Goal: Task Accomplishment & Management: Use online tool/utility

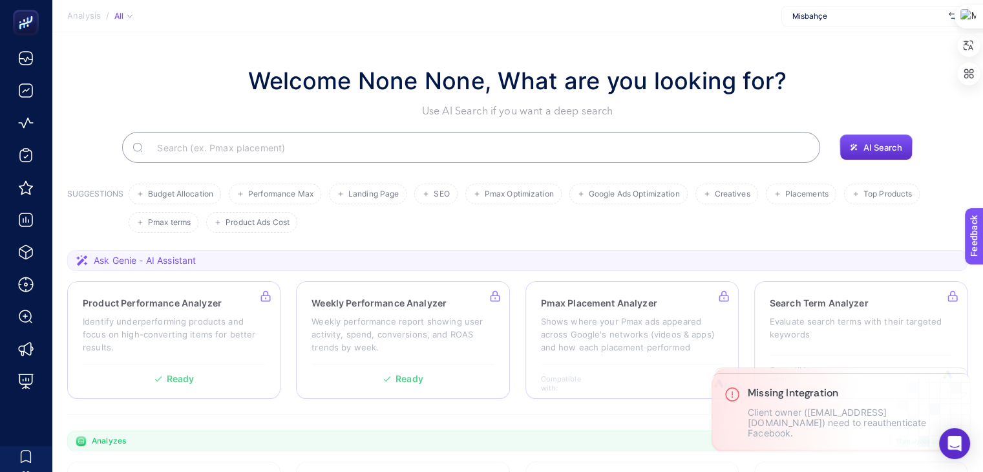
click at [907, 20] on span "Misbahçe" at bounding box center [868, 16] width 151 height 10
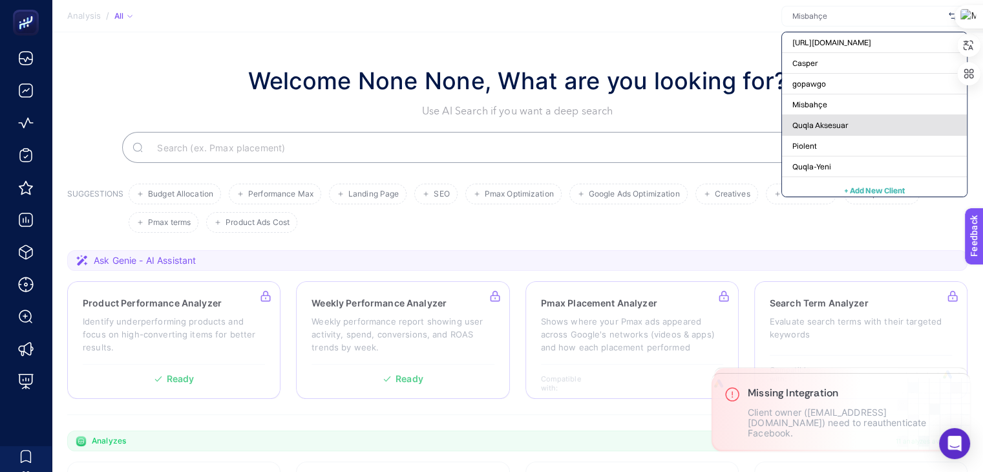
click at [832, 122] on span "Quqla Aksesuar" at bounding box center [821, 125] width 56 height 10
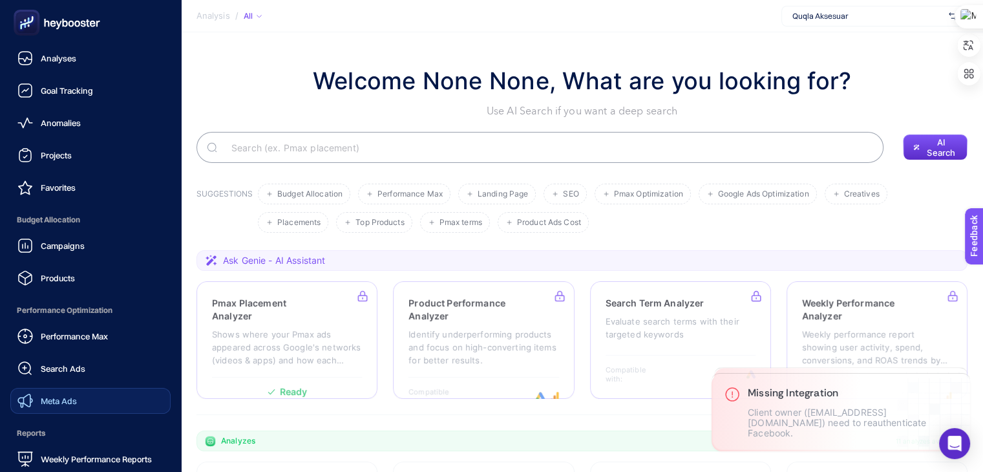
scroll to position [124, 0]
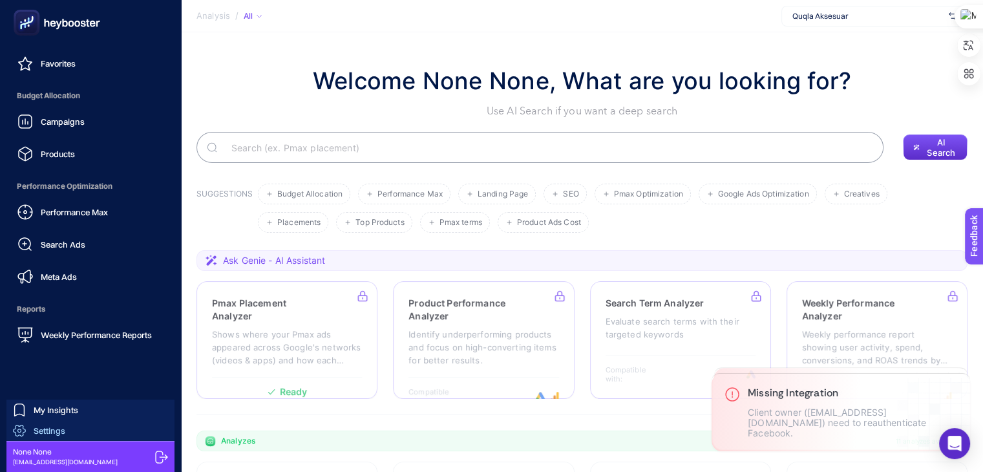
click at [57, 427] on span "Settings" at bounding box center [50, 430] width 32 height 10
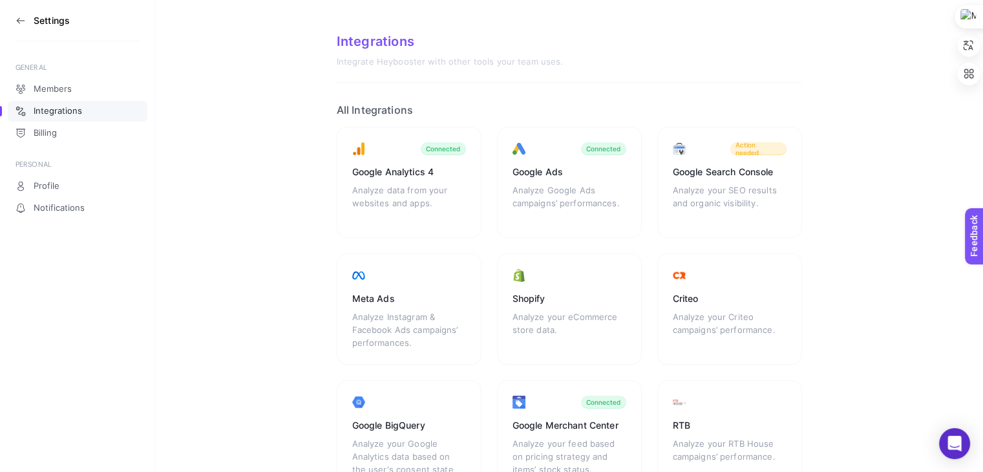
scroll to position [7, 0]
click at [742, 191] on div "Analyze your SEO results and organic visibility." at bounding box center [730, 203] width 114 height 39
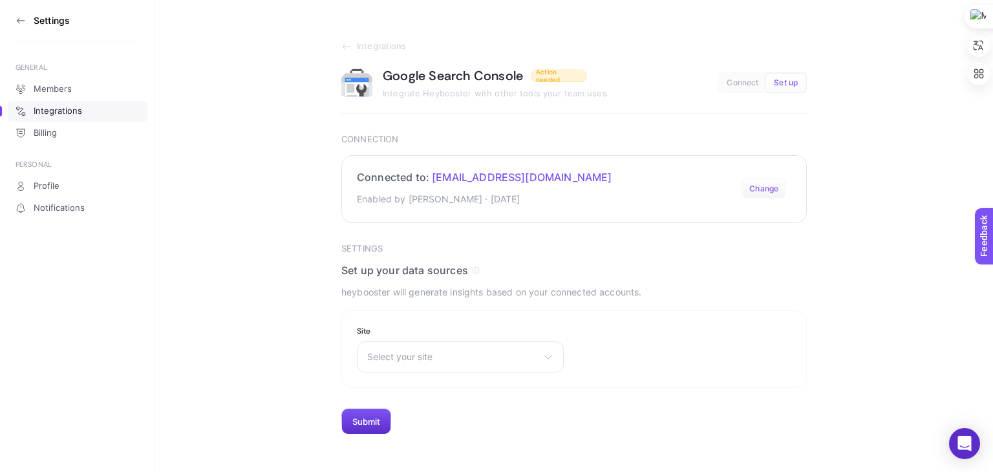
click at [768, 189] on button "Change" at bounding box center [764, 188] width 45 height 21
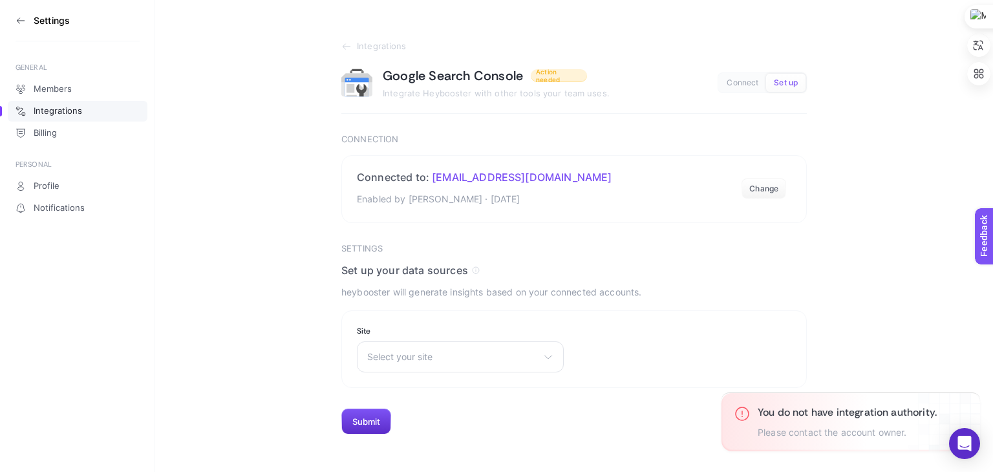
click at [569, 270] on h4 "Set up your data sources" at bounding box center [574, 270] width 466 height 13
click at [459, 356] on span "Select your site" at bounding box center [452, 357] width 171 height 10
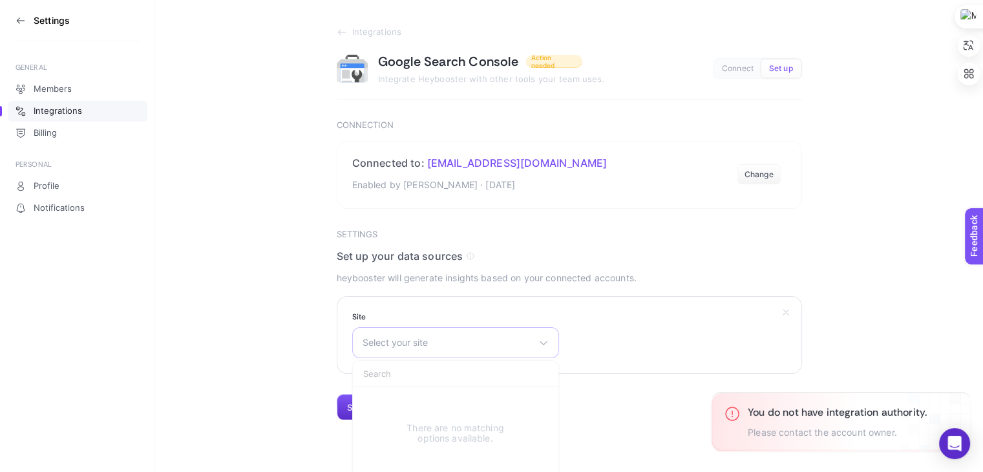
scroll to position [23, 0]
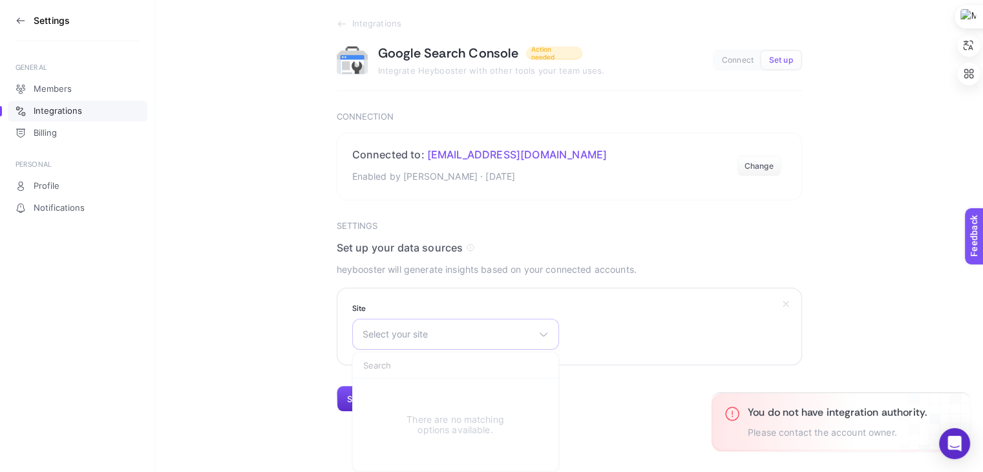
click at [449, 333] on span "Select your site" at bounding box center [448, 334] width 171 height 10
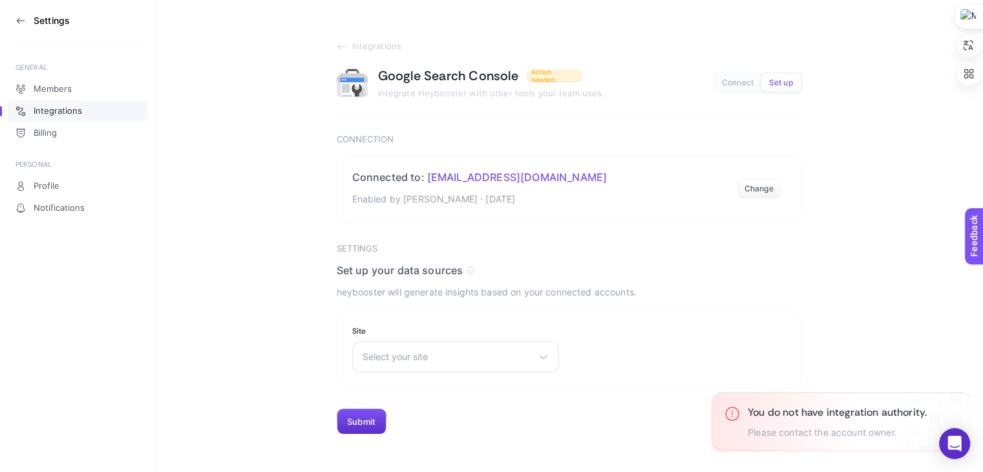
scroll to position [0, 0]
click at [467, 244] on h3 "Settings" at bounding box center [574, 249] width 466 height 10
click at [461, 294] on p "heybooster will generate insights based on your connected accounts." at bounding box center [574, 293] width 466 height 16
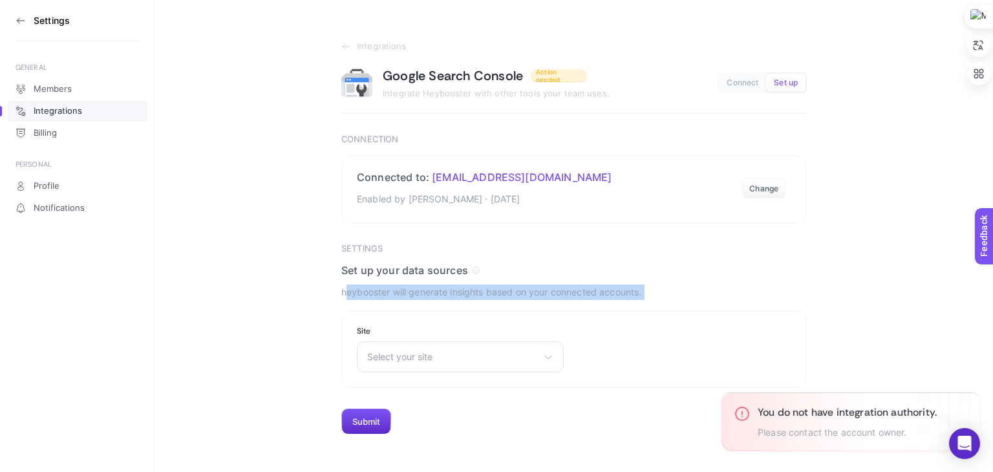
click at [461, 294] on p "heybooster will generate insights based on your connected accounts." at bounding box center [574, 293] width 466 height 16
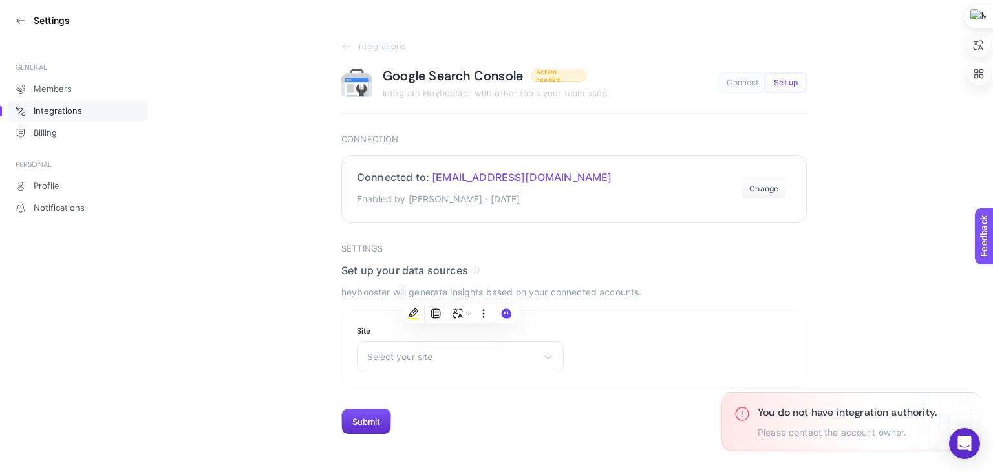
click at [515, 218] on section "Connected to: [EMAIL_ADDRESS][DOMAIN_NAME] Enabled by [PERSON_NAME] · [DATE] Ch…" at bounding box center [574, 189] width 466 height 68
click at [774, 185] on button "Change" at bounding box center [764, 188] width 45 height 21
click at [747, 75] on button "Connect" at bounding box center [742, 83] width 47 height 18
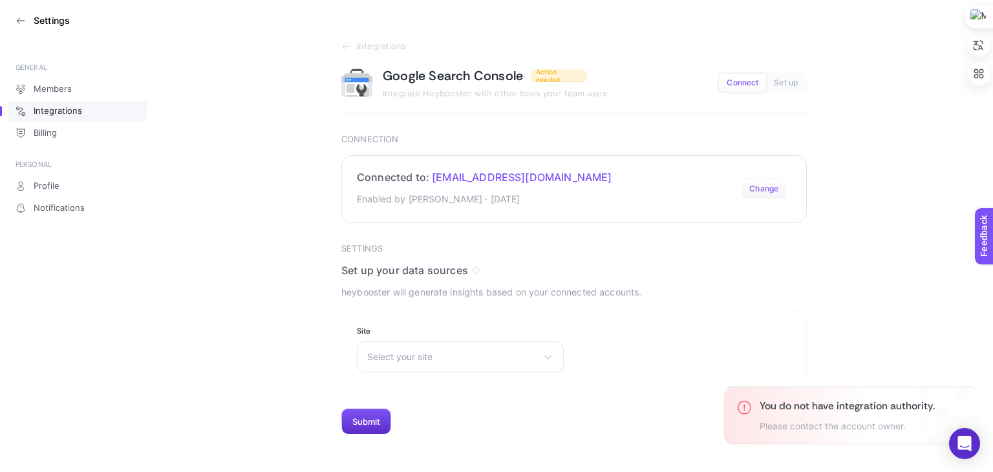
click at [768, 193] on button "Change" at bounding box center [764, 188] width 45 height 21
click at [769, 193] on button "Change" at bounding box center [764, 188] width 45 height 21
click at [349, 49] on icon at bounding box center [346, 46] width 10 height 10
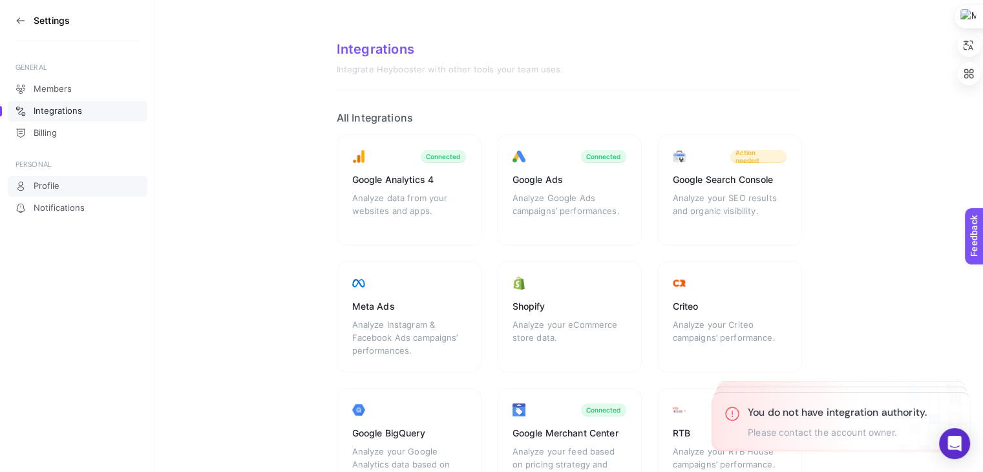
click at [61, 179] on link "Profile" at bounding box center [78, 186] width 140 height 21
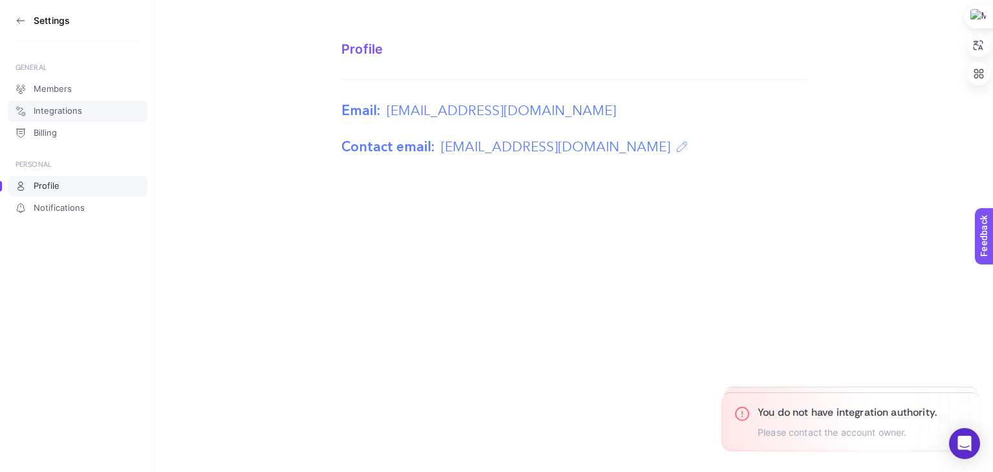
click at [60, 114] on span "Integrations" at bounding box center [58, 111] width 48 height 10
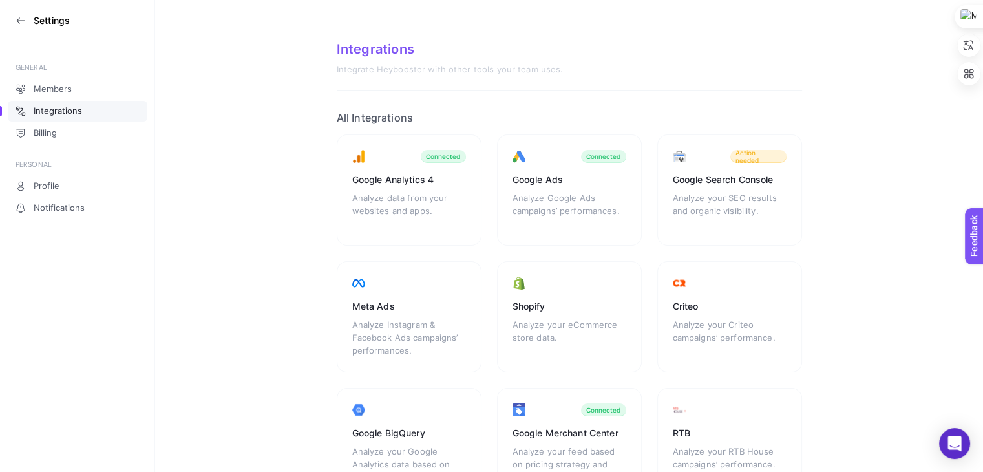
click at [25, 21] on icon at bounding box center [21, 21] width 10 height 10
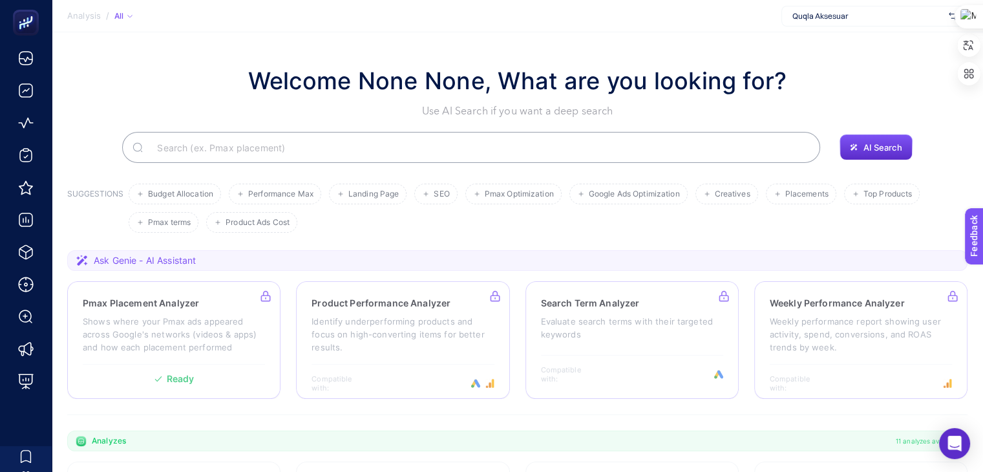
click at [872, 20] on span "Quqla Aksesuar" at bounding box center [868, 16] width 151 height 10
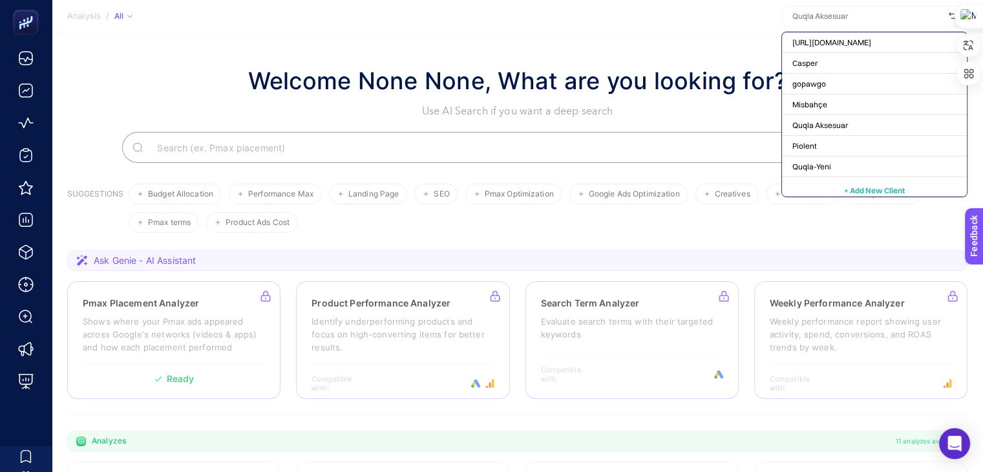
click at [872, 20] on input "text" at bounding box center [868, 16] width 151 height 10
click at [611, 23] on section "Analysis / All [URL][DOMAIN_NAME] [PERSON_NAME] Misbahçe Quqla Aksesuar Piolent…" at bounding box center [518, 16] width 932 height 32
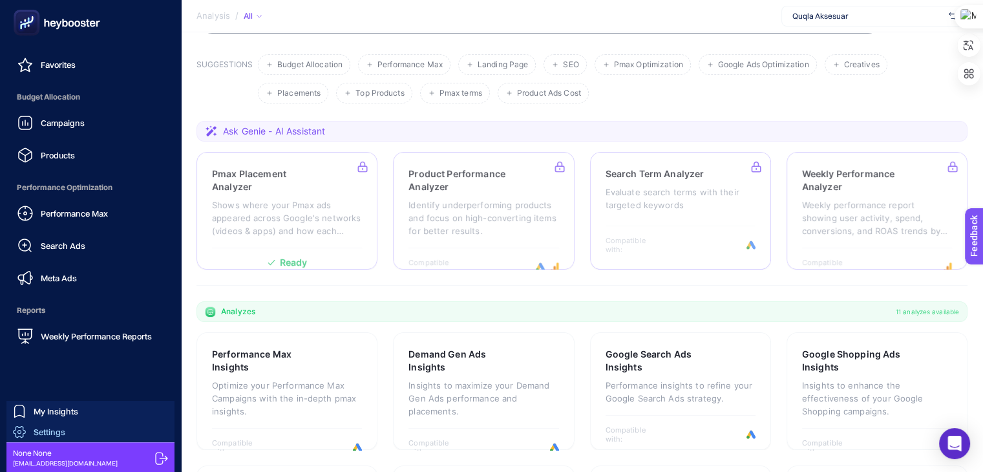
scroll to position [124, 0]
click at [61, 429] on span "Settings" at bounding box center [50, 430] width 32 height 10
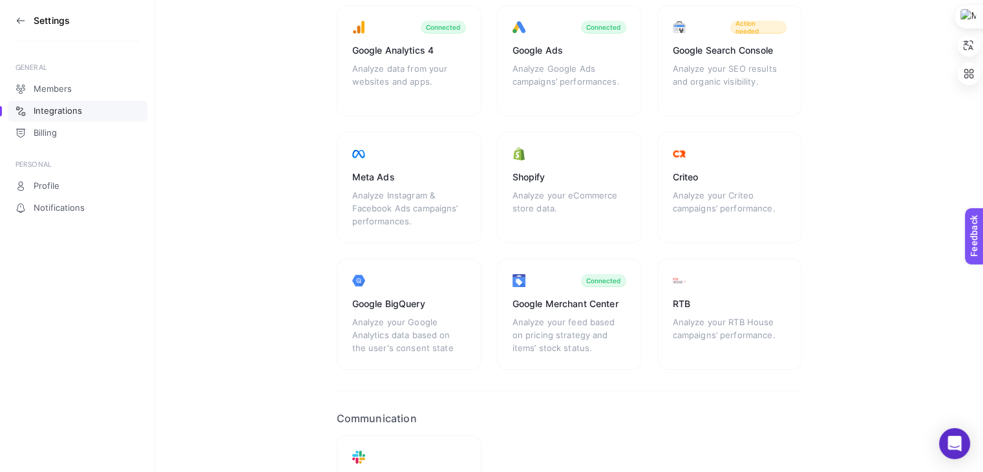
click at [875, 317] on section "Integrations Integrate Heybooster with other tools your team uses. All Integrat…" at bounding box center [569, 240] width 828 height 738
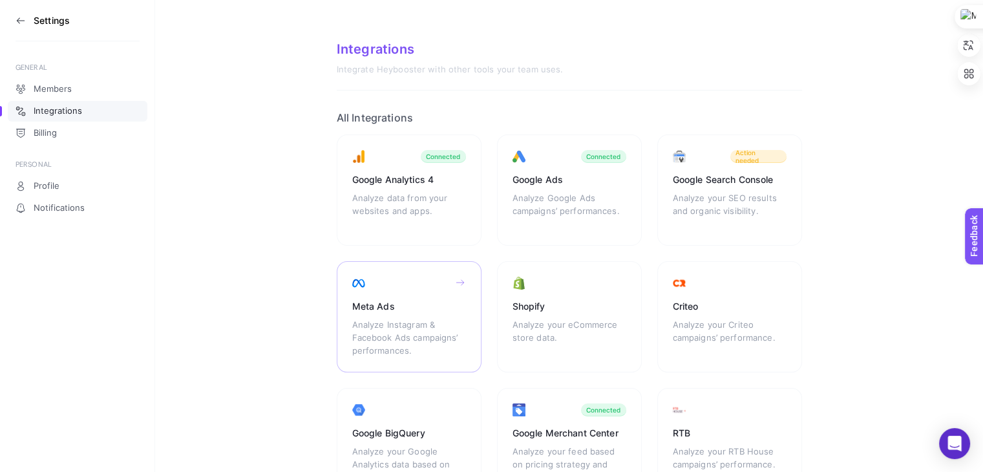
click at [419, 300] on div "Meta Ads" at bounding box center [409, 306] width 114 height 13
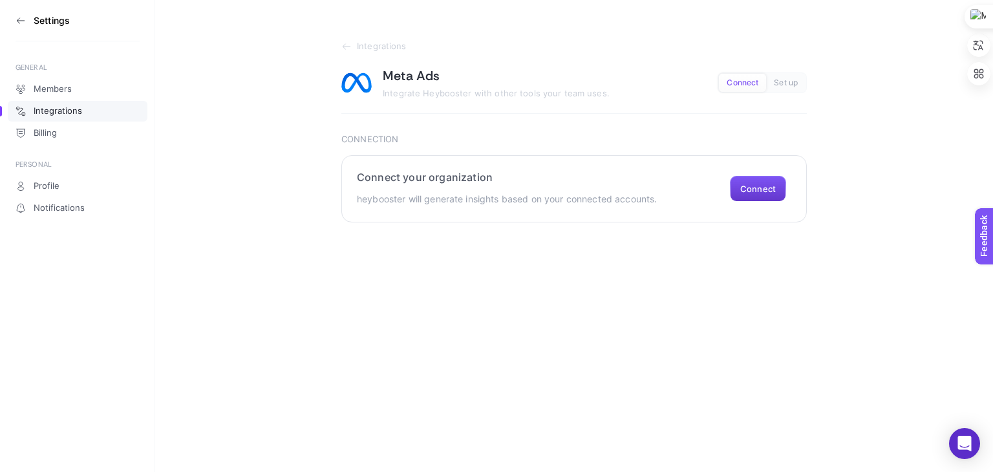
click at [776, 191] on button "Connect" at bounding box center [758, 189] width 56 height 26
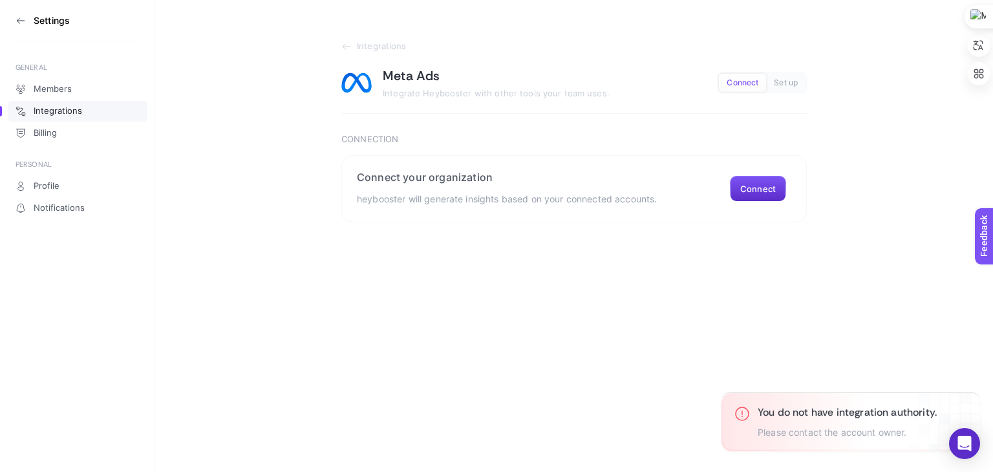
click at [698, 243] on div "Settings GENERAL Members Integrations Billing PERSONAL Profile Notifications In…" at bounding box center [496, 236] width 993 height 472
click at [861, 418] on h3 "You do not have integration authority." at bounding box center [847, 413] width 179 height 14
copy h3 "You do not have integration authority."
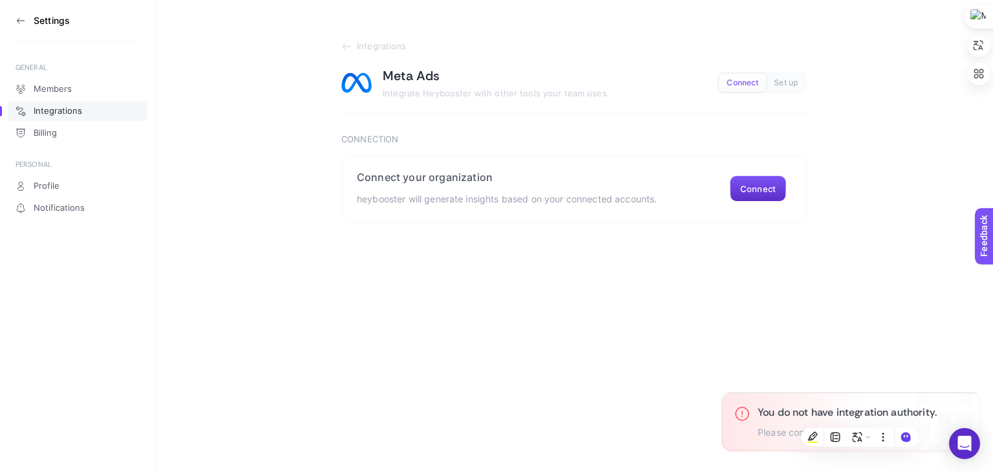
click at [861, 338] on div "Settings GENERAL Members Integrations Billing PERSONAL Profile Notifications In…" at bounding box center [496, 236] width 993 height 472
click at [876, 328] on div "Settings GENERAL Members Integrations Billing PERSONAL Profile Notifications In…" at bounding box center [496, 236] width 993 height 472
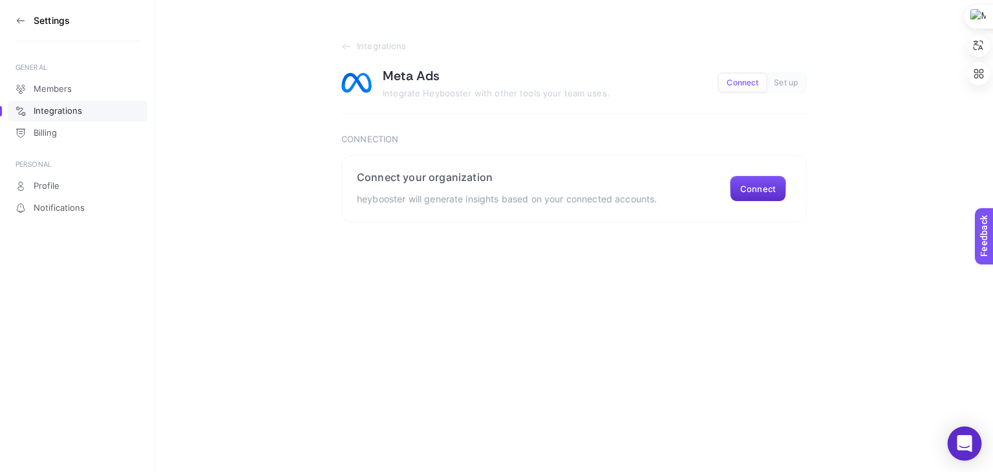
click at [969, 446] on icon "Open Intercom Messenger" at bounding box center [964, 443] width 17 height 17
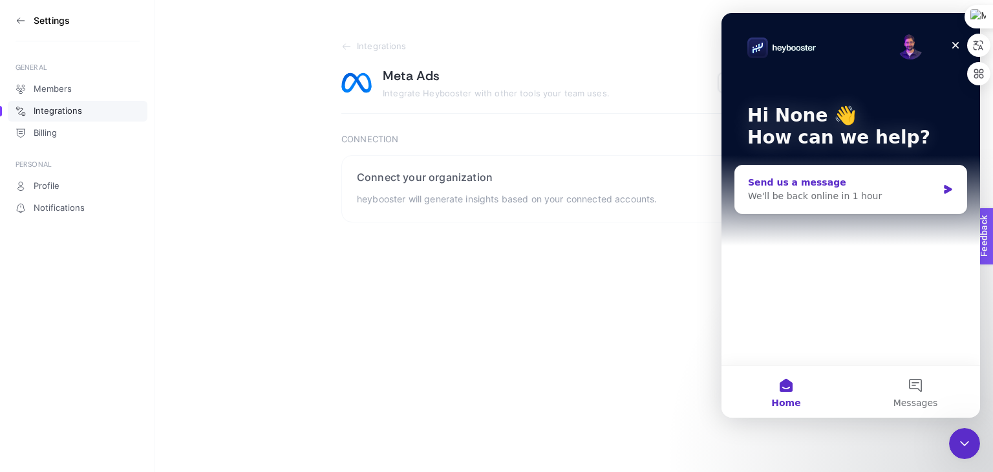
click at [887, 195] on div "We'll be back online in 1 hour" at bounding box center [842, 196] width 189 height 14
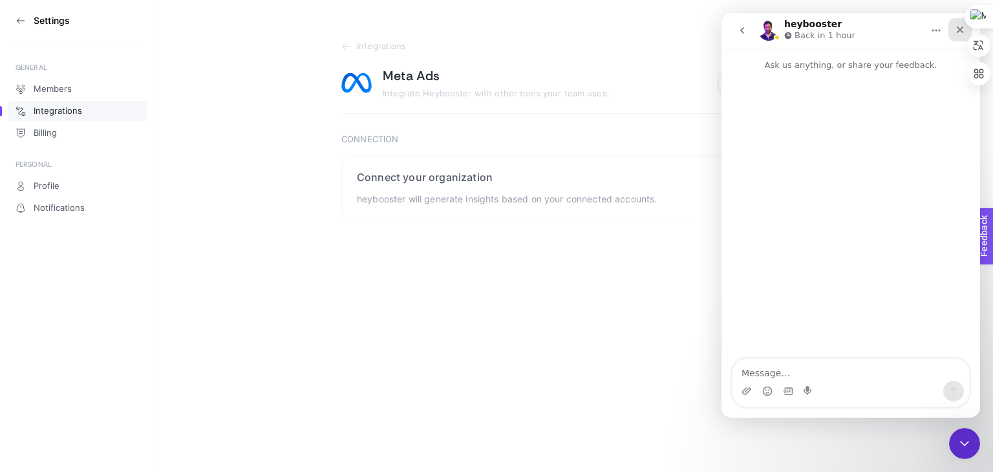
click at [957, 34] on icon "Close" at bounding box center [960, 30] width 10 height 10
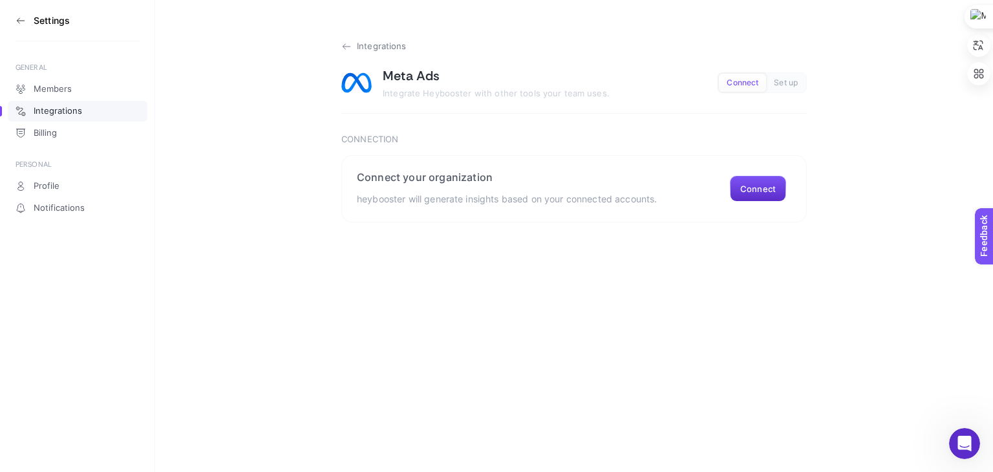
click at [349, 44] on icon at bounding box center [346, 46] width 10 height 10
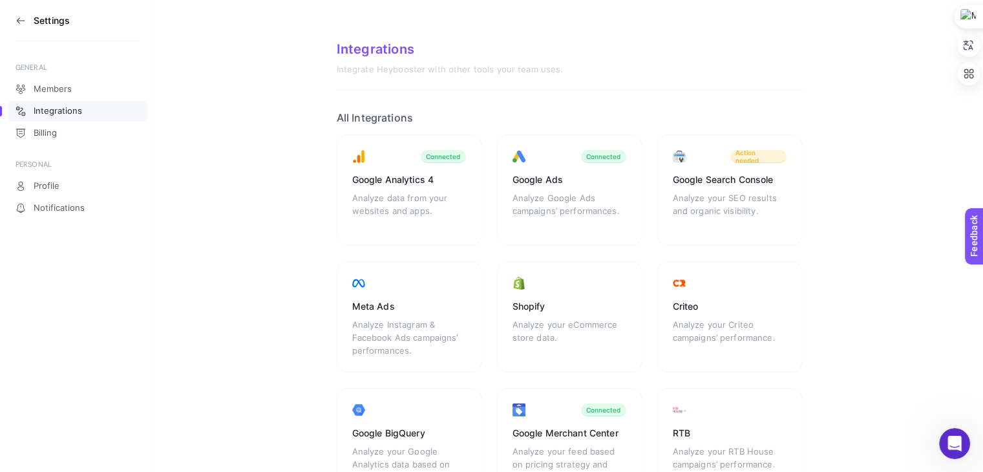
click at [20, 17] on icon at bounding box center [21, 21] width 10 height 10
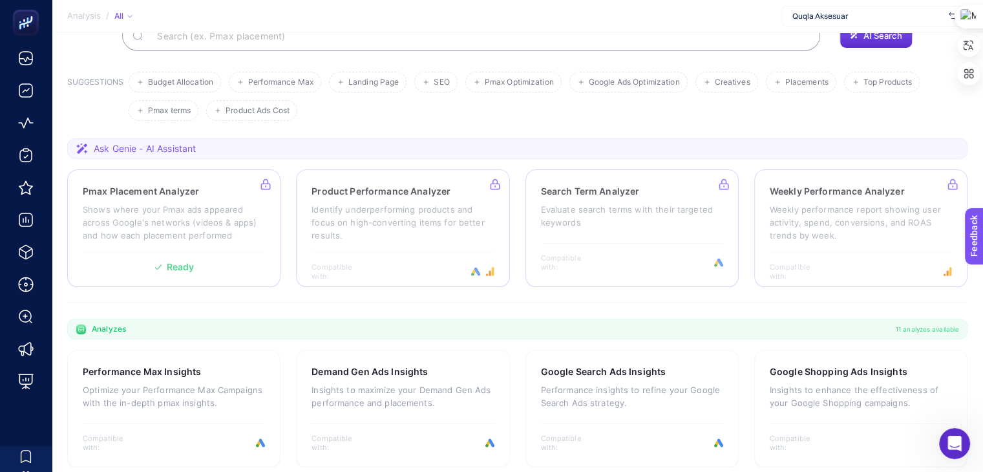
scroll to position [129, 0]
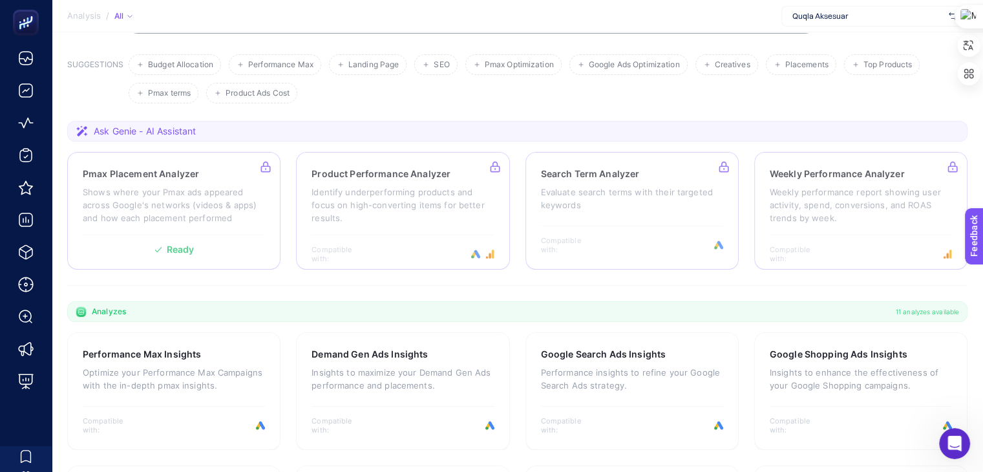
click at [855, 10] on div "Quqla Aksesuar" at bounding box center [875, 16] width 186 height 21
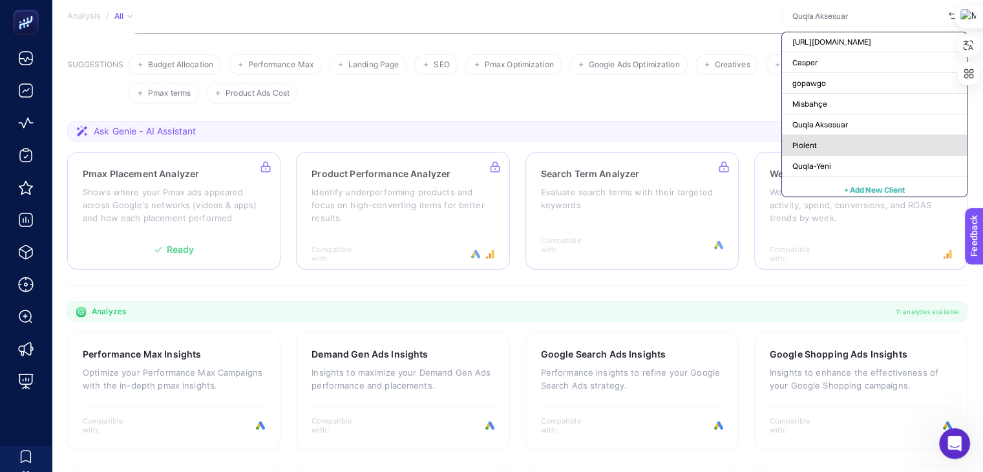
scroll to position [0, 0]
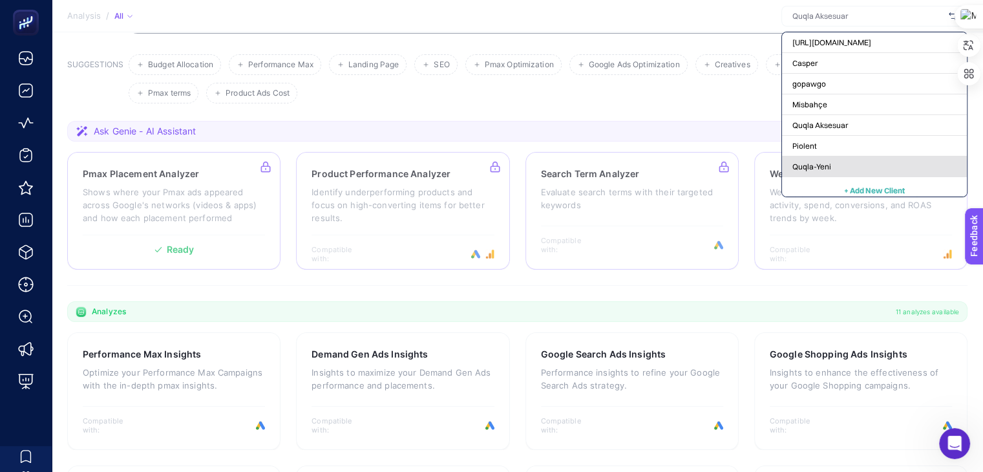
click at [835, 160] on div "Quqla-Yeni" at bounding box center [874, 166] width 185 height 21
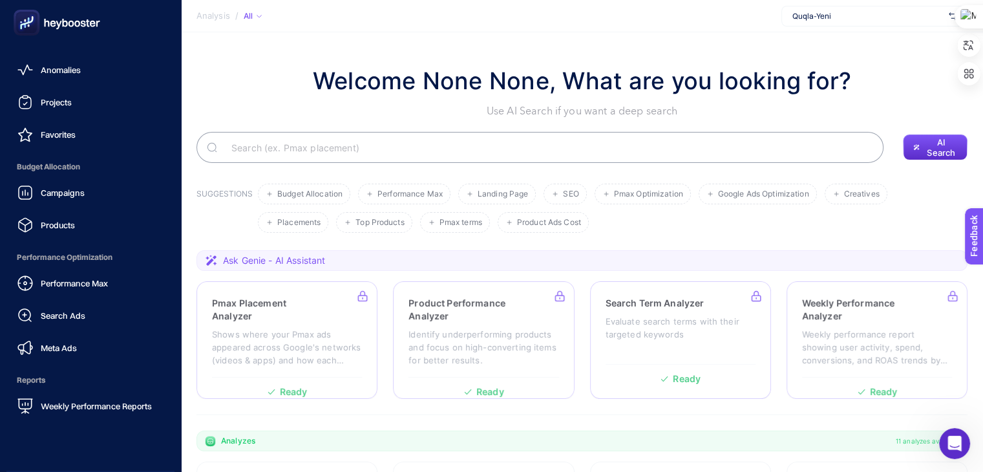
scroll to position [124, 0]
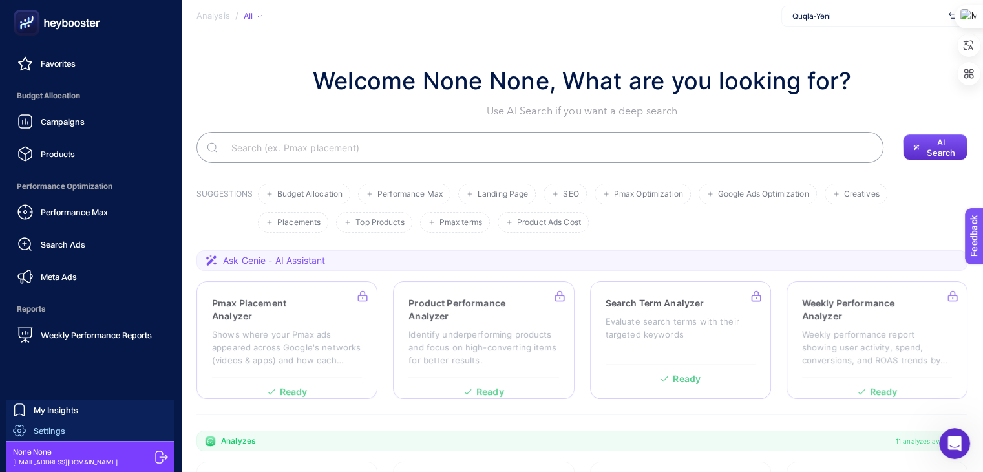
click at [59, 425] on div "Settings" at bounding box center [39, 430] width 52 height 13
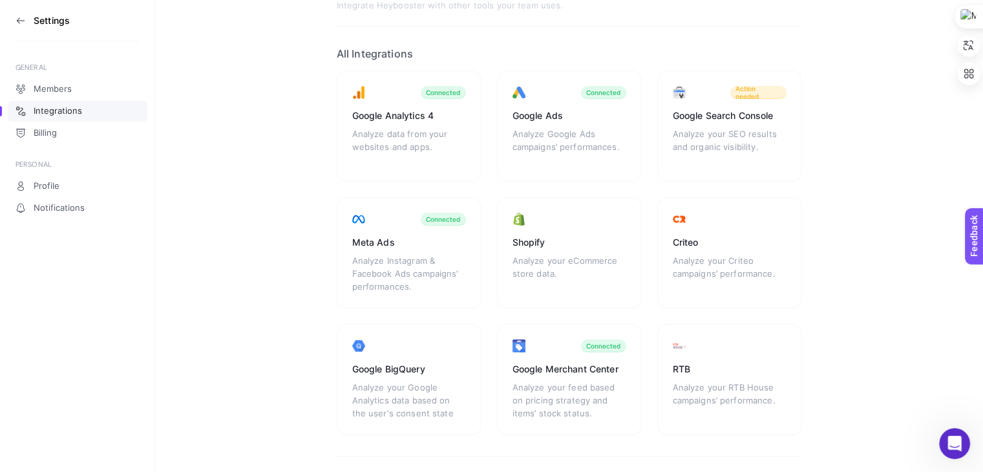
scroll to position [65, 0]
click at [745, 109] on div "Google Search Console" at bounding box center [730, 115] width 114 height 13
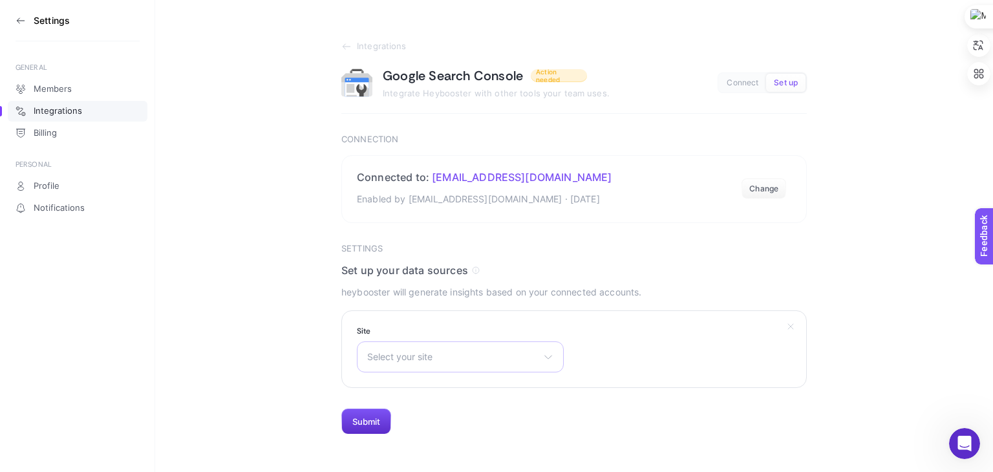
click at [435, 343] on div "Select your site [URL][DOMAIN_NAME] [URL][DOMAIN_NAME] [URL][DOMAIN_NAME]" at bounding box center [460, 356] width 207 height 31
click at [635, 350] on section "Site Select your site [URL][DOMAIN_NAME] [URL][DOMAIN_NAME] [URL][DOMAIN_NAME]" at bounding box center [574, 349] width 466 height 78
click at [471, 352] on span "Select your site" at bounding box center [452, 357] width 171 height 10
click at [609, 289] on p "heybooster will generate insights based on your connected accounts." at bounding box center [574, 293] width 466 height 16
click at [277, 224] on section "Integrations Google Search Console Action needed Integrate Heybooster with othe…" at bounding box center [574, 217] width 838 height 435
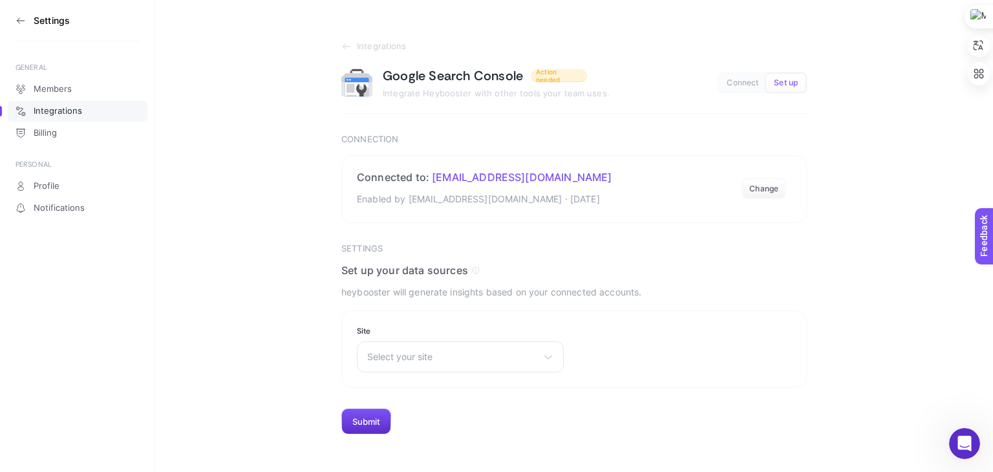
click at [23, 23] on icon at bounding box center [21, 21] width 10 height 10
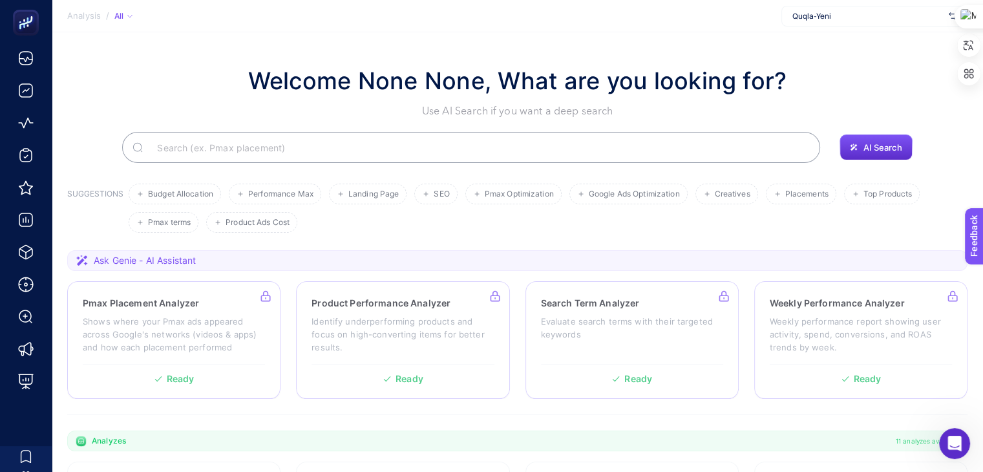
click at [493, 65] on h1 "Welcome None None, What are you looking for?" at bounding box center [517, 80] width 539 height 35
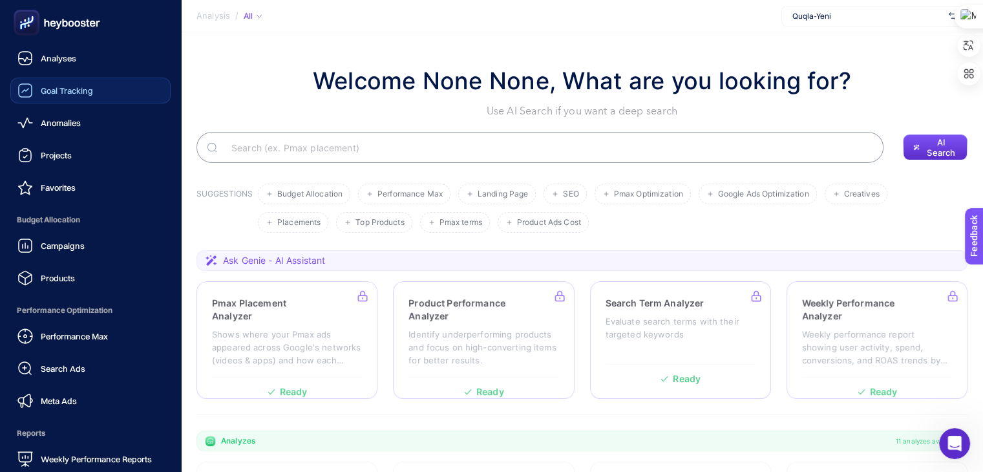
click at [57, 94] on span "Goal Tracking" at bounding box center [67, 90] width 52 height 10
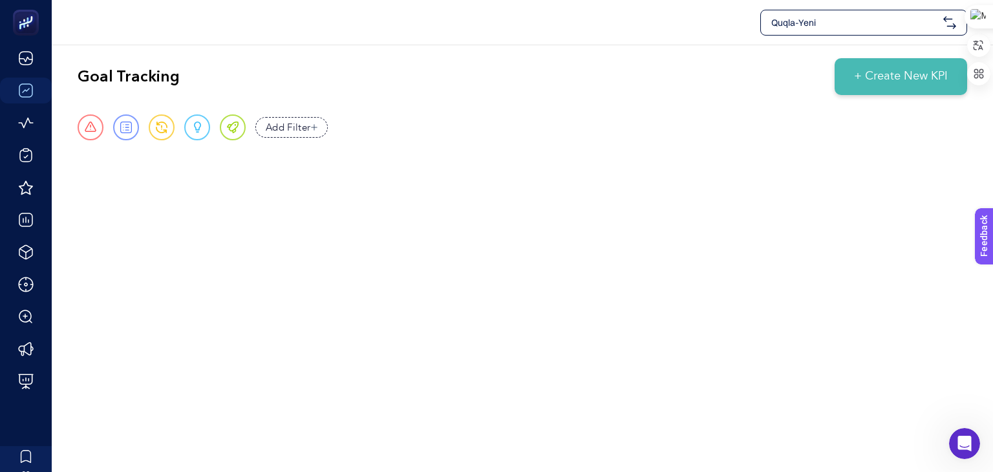
click at [864, 79] on span "+ Create New KPI" at bounding box center [901, 76] width 94 height 17
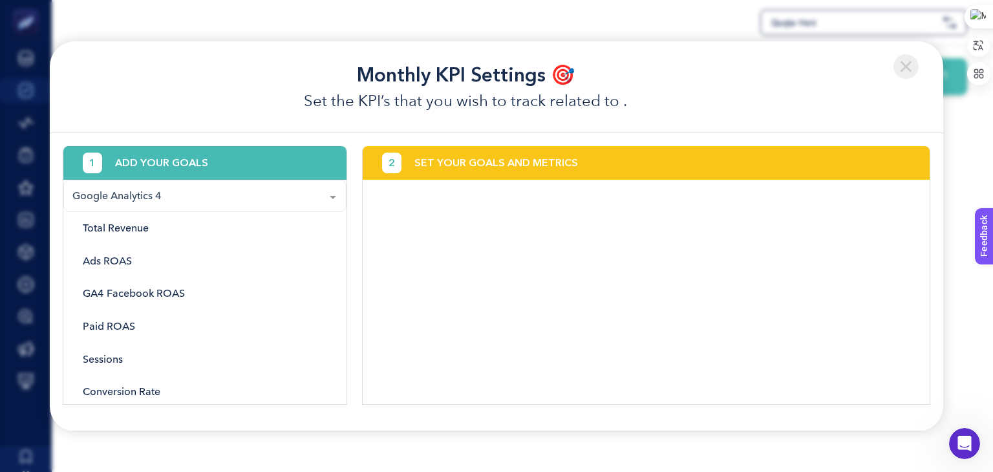
click at [326, 195] on div at bounding box center [333, 196] width 26 height 32
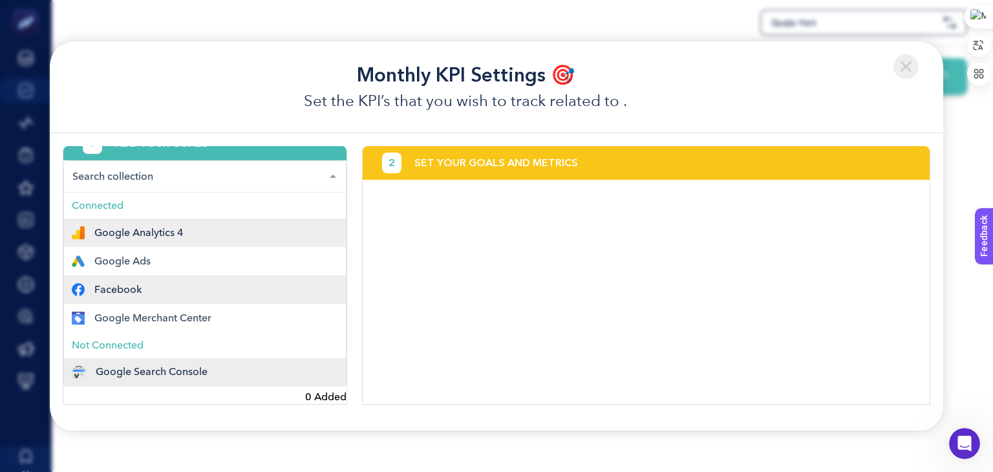
click at [157, 285] on div "Facebook" at bounding box center [205, 289] width 266 height 13
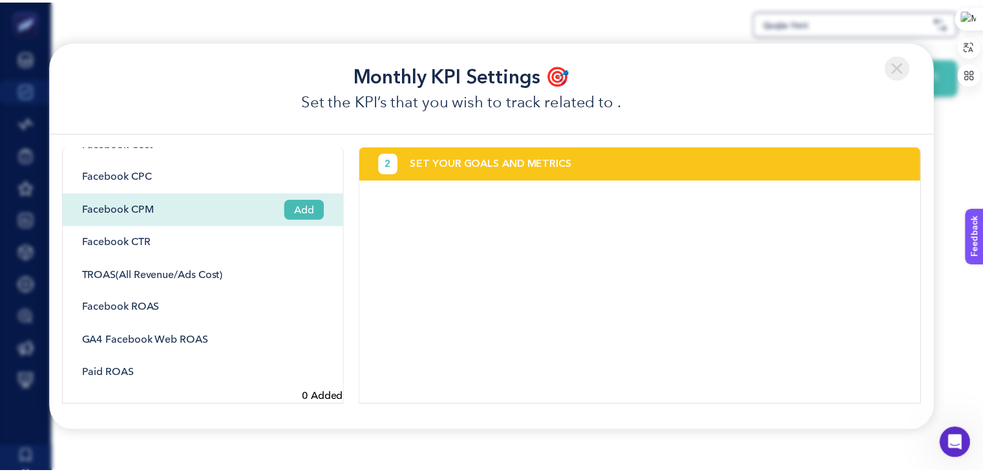
scroll to position [217, 0]
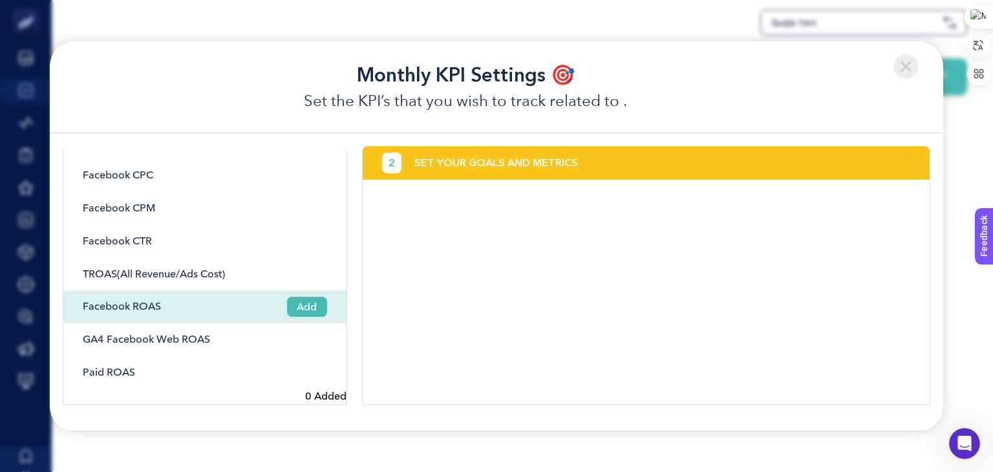
click at [300, 304] on span "Add" at bounding box center [307, 307] width 40 height 20
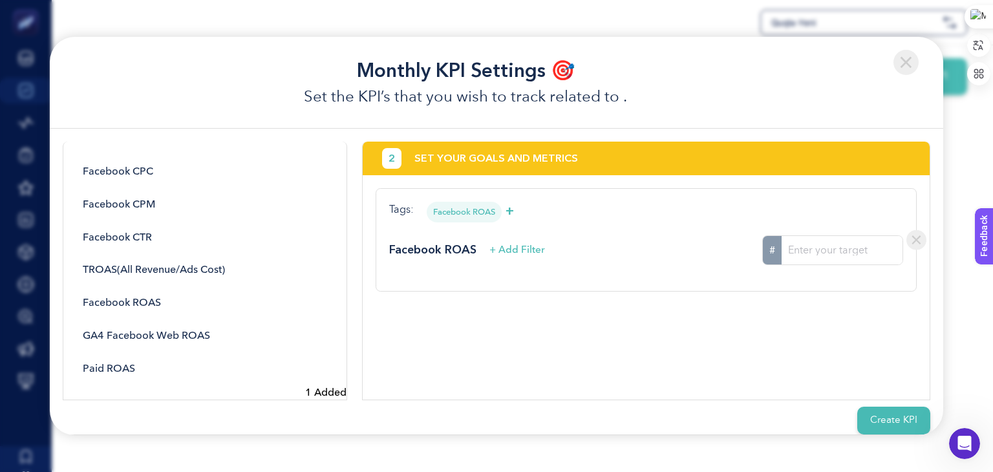
click at [833, 255] on input "#" at bounding box center [842, 250] width 121 height 28
type input "700"
click at [766, 332] on div "2 SET YOUR GOALS AND METRICS Tags: Facebook ROAS + Facebook ROAS + Add Filter #…" at bounding box center [646, 271] width 569 height 259
click at [815, 244] on input "700" at bounding box center [842, 250] width 121 height 28
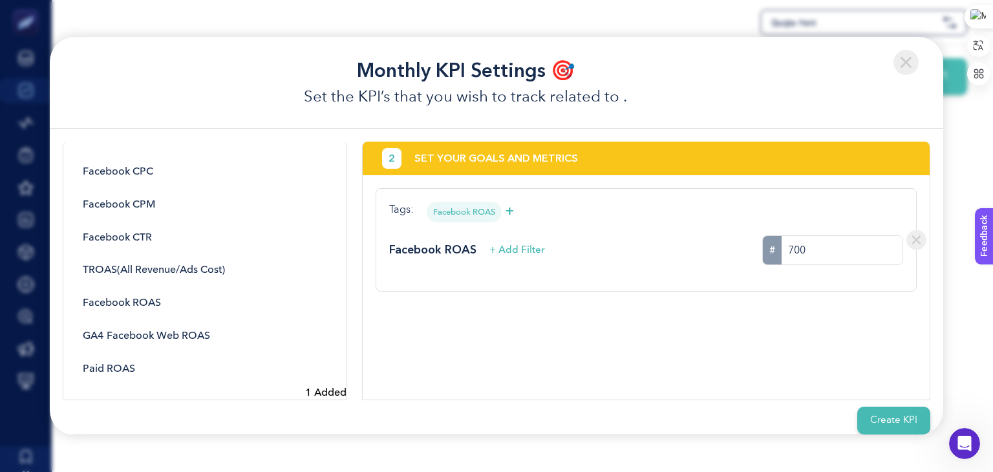
click at [784, 339] on div "2 SET YOUR GOALS AND METRICS Tags: Facebook ROAS + Facebook ROAS + Add Filter #…" at bounding box center [646, 271] width 569 height 259
click at [892, 419] on button "Create KPI" at bounding box center [893, 421] width 73 height 28
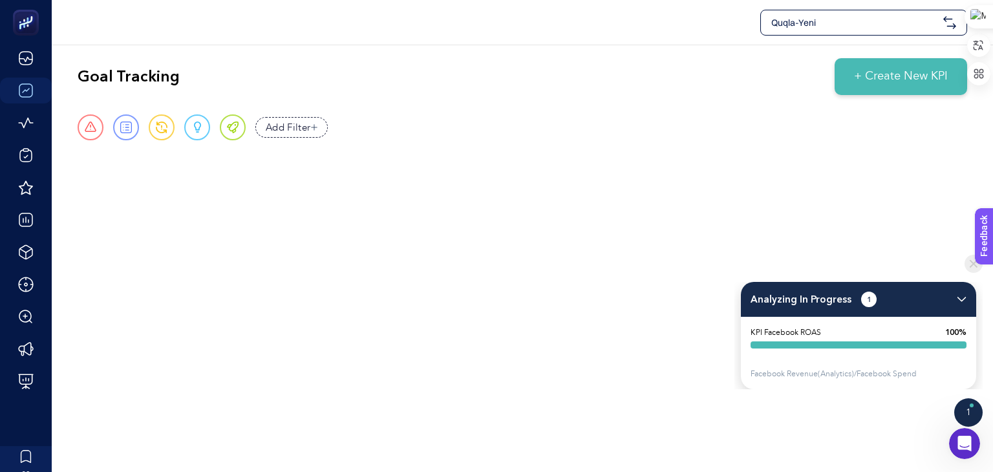
click at [716, 259] on div "Quqla-Yeni Goal Tracking + Create New KPI Urgent Report Warning Opportunity Per…" at bounding box center [496, 236] width 993 height 472
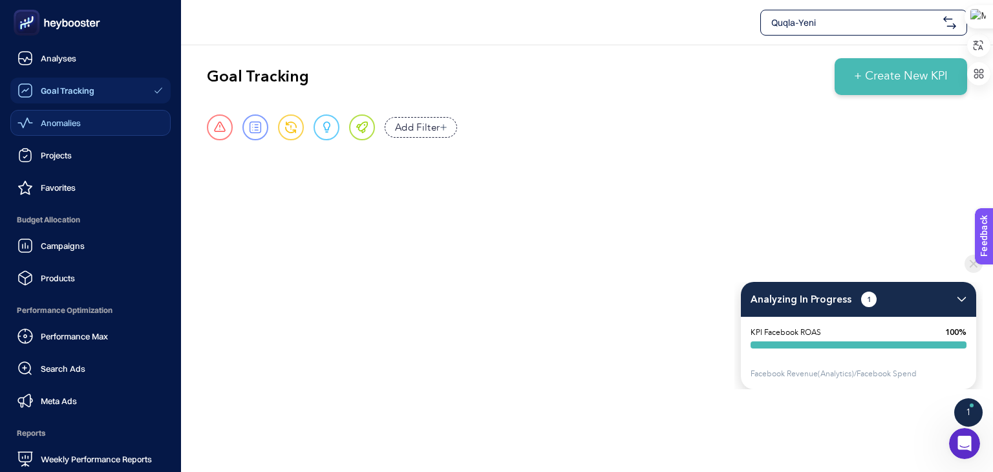
click at [54, 122] on span "Anomalies" at bounding box center [61, 123] width 40 height 10
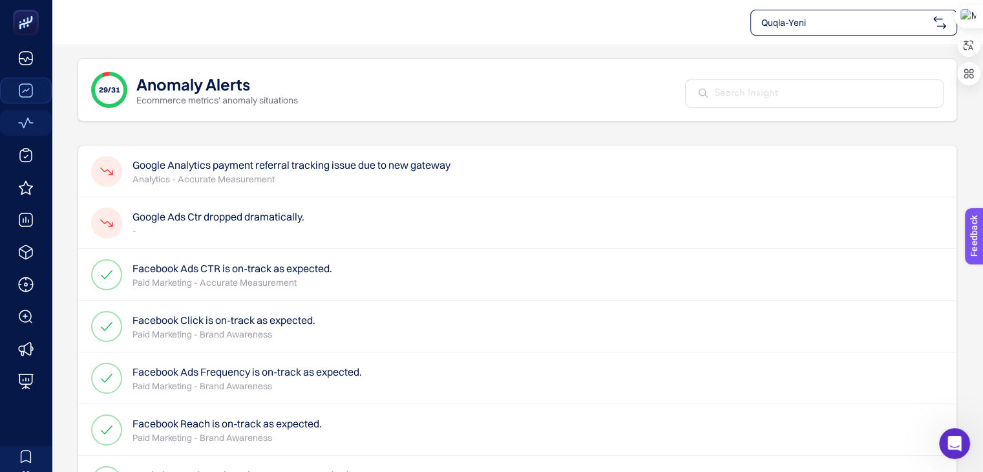
click at [234, 209] on h4 "Google Ads Ctr dropped dramatically." at bounding box center [219, 217] width 172 height 16
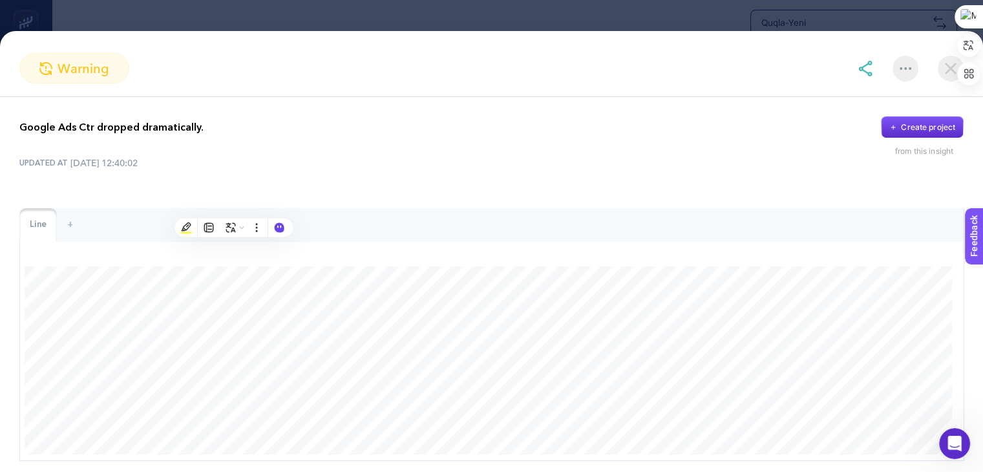
scroll to position [59, 0]
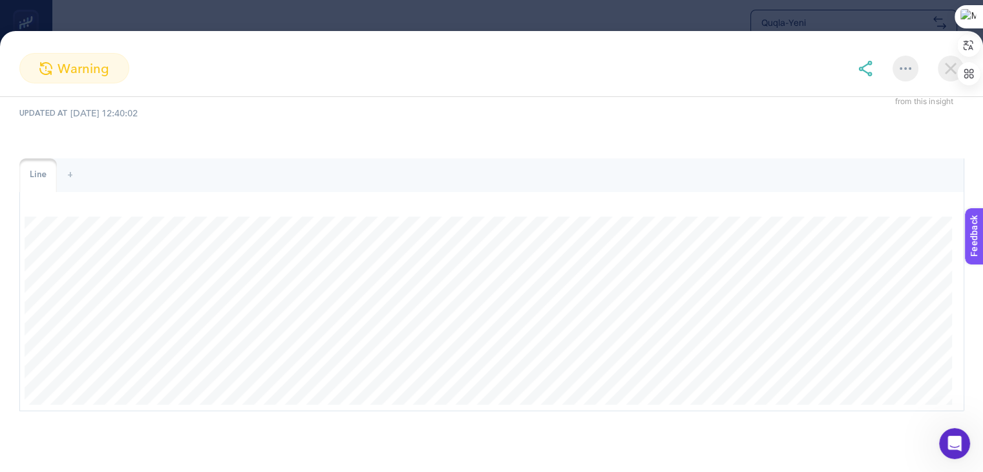
click at [67, 164] on div "+" at bounding box center [70, 175] width 27 height 34
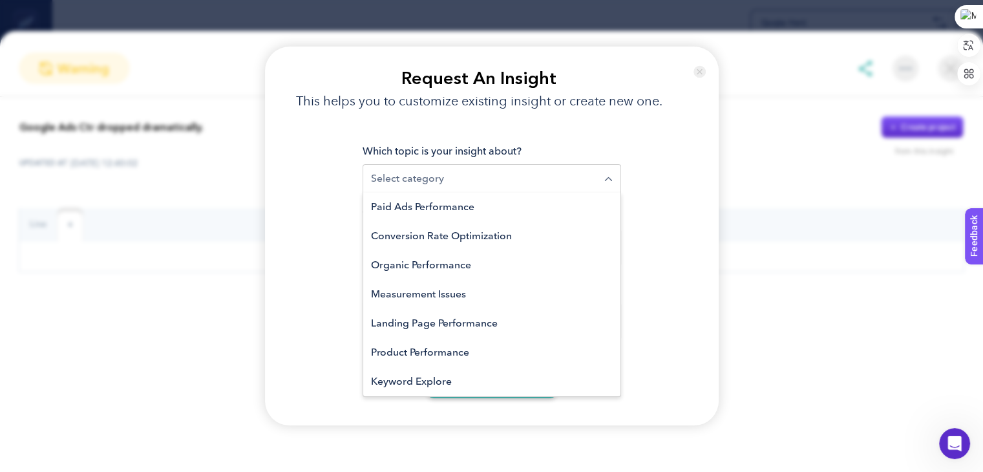
click at [471, 181] on input "Search for option" at bounding box center [488, 179] width 234 height 16
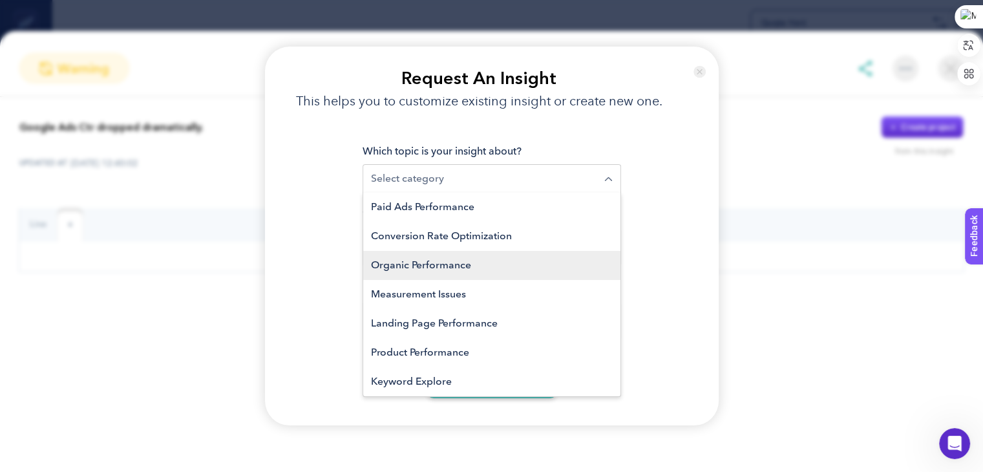
scroll to position [194, 0]
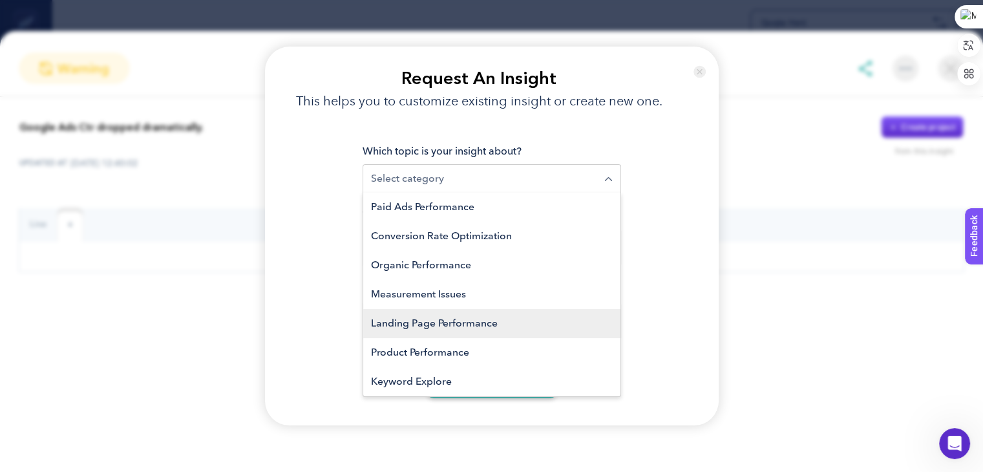
click at [497, 319] on li "Landing Page Performance" at bounding box center [491, 323] width 257 height 29
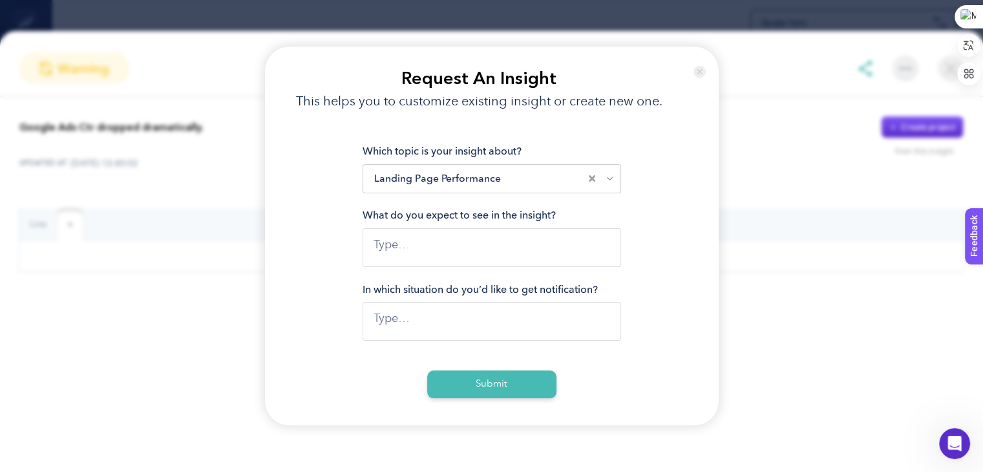
click at [449, 242] on textarea at bounding box center [492, 247] width 259 height 39
click at [789, 124] on section "Request An Insight This helps you to customize existing insight or create new o…" at bounding box center [491, 236] width 983 height 472
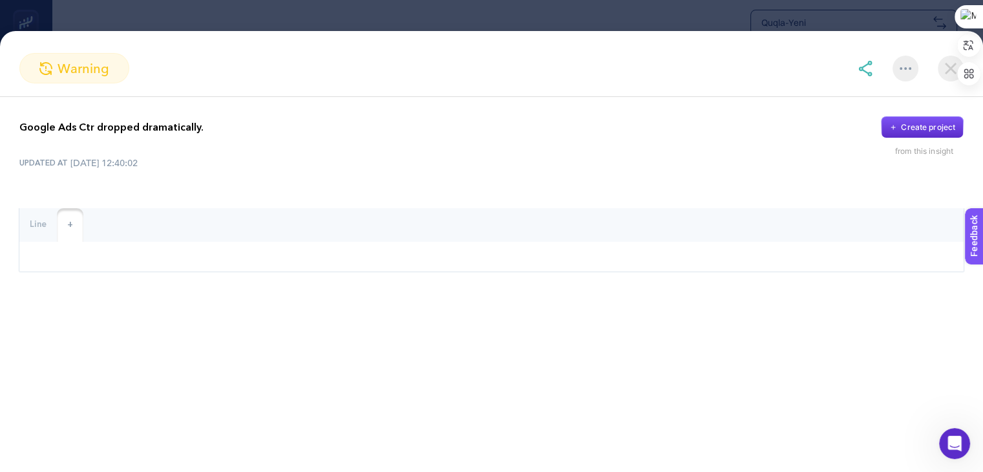
click at [34, 226] on div "Line" at bounding box center [38, 225] width 38 height 34
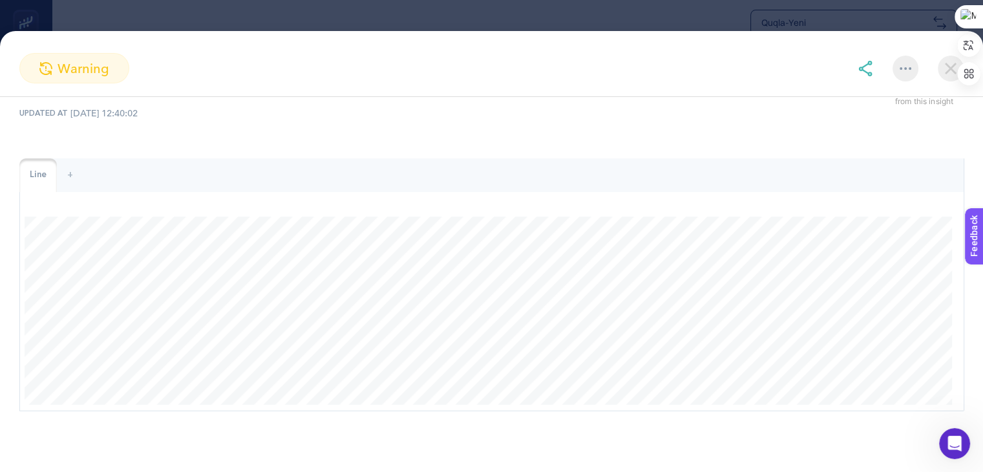
scroll to position [0, 0]
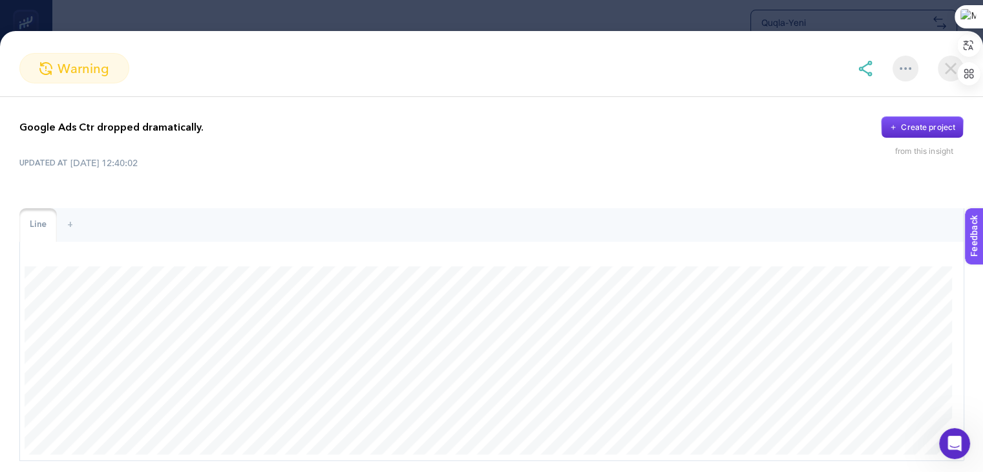
click at [910, 68] on img at bounding box center [906, 68] width 12 height 3
click at [926, 7] on icon at bounding box center [927, 5] width 5 height 5
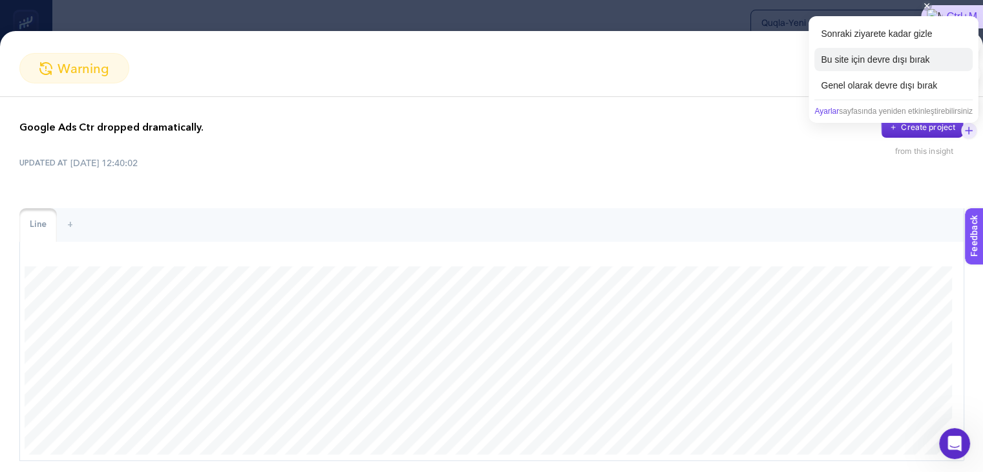
click at [894, 60] on div "Bu site için devre dışı bırak" at bounding box center [894, 59] width 158 height 23
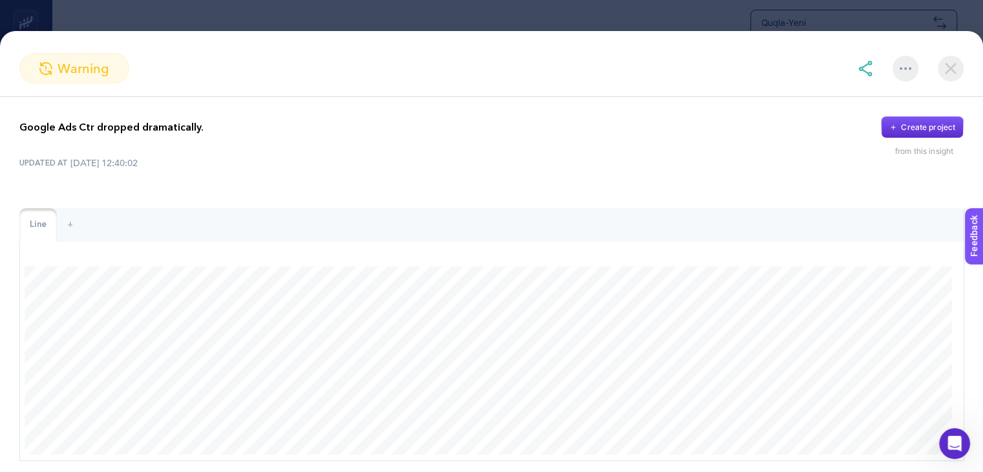
click at [949, 64] on img at bounding box center [951, 69] width 26 height 26
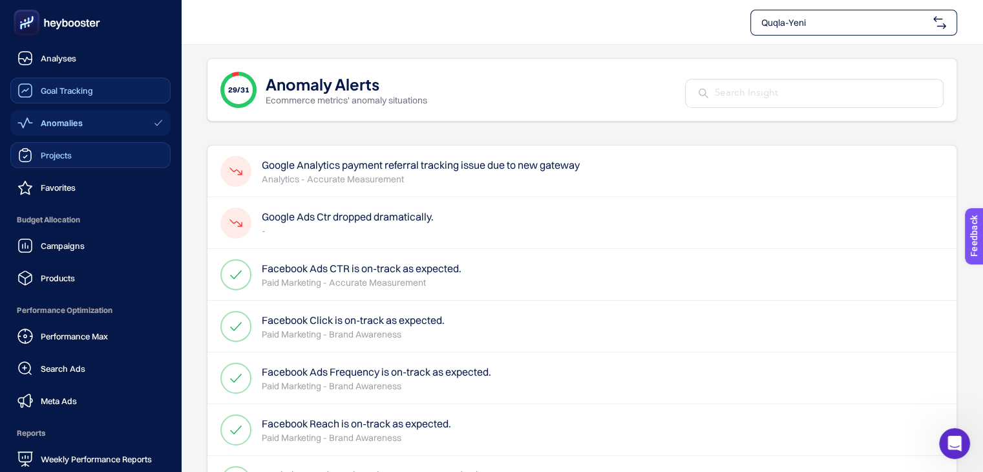
click at [28, 154] on icon at bounding box center [25, 155] width 16 height 16
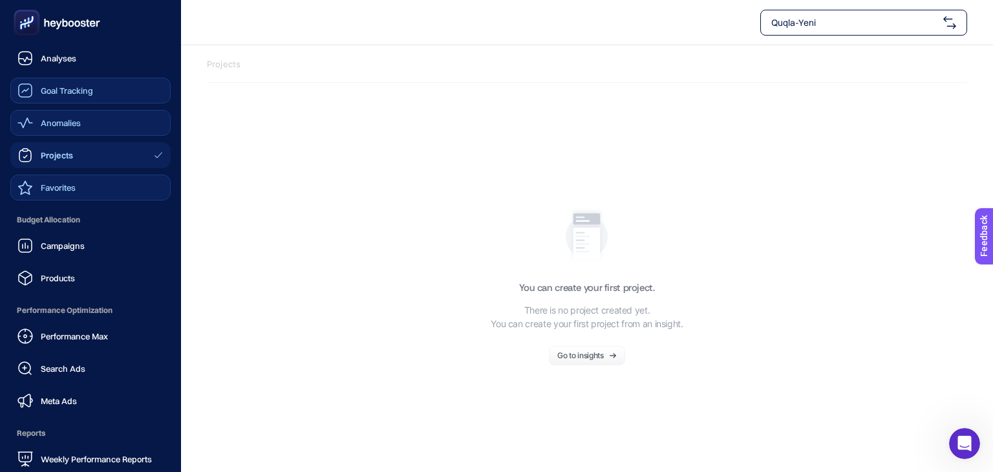
click at [40, 190] on div "Favorites" at bounding box center [46, 188] width 58 height 16
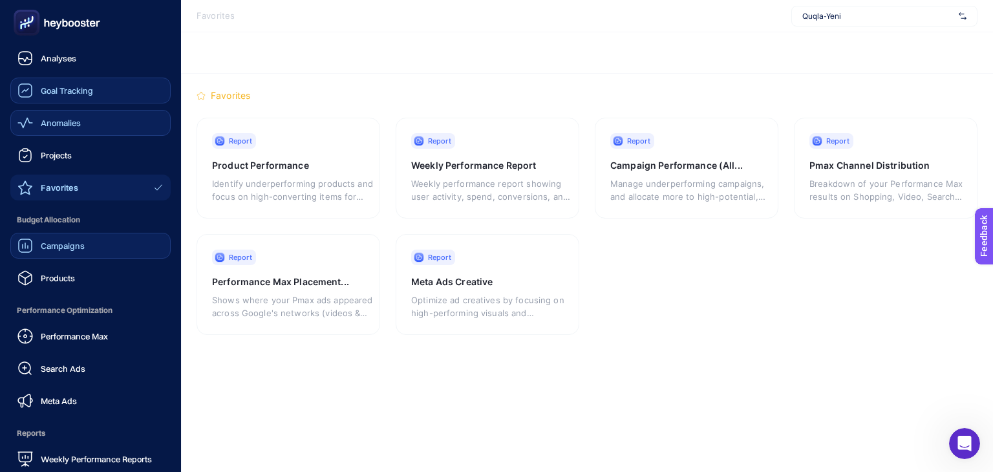
click at [34, 235] on link "Campaigns" at bounding box center [90, 246] width 160 height 26
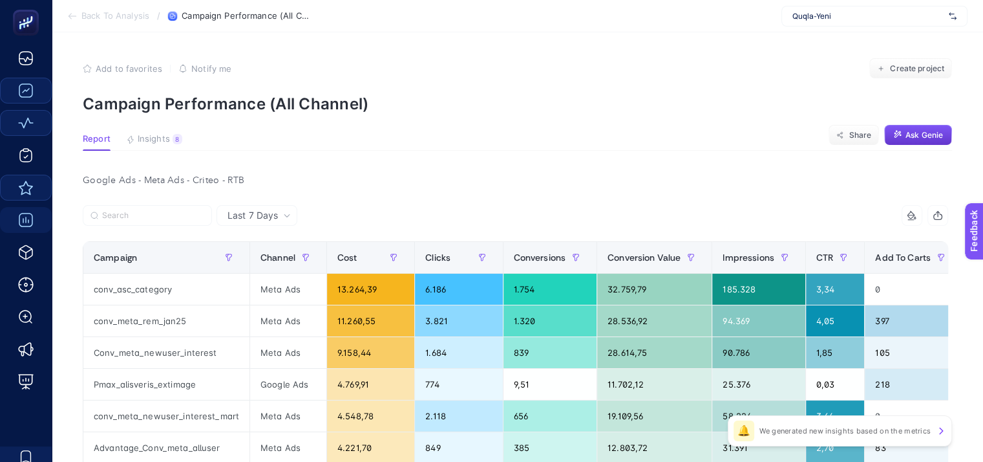
click at [929, 133] on span "Ask Genie" at bounding box center [925, 135] width 38 height 10
click at [153, 146] on button "Insights 8 We generated new insights based on the metrics" at bounding box center [154, 142] width 56 height 17
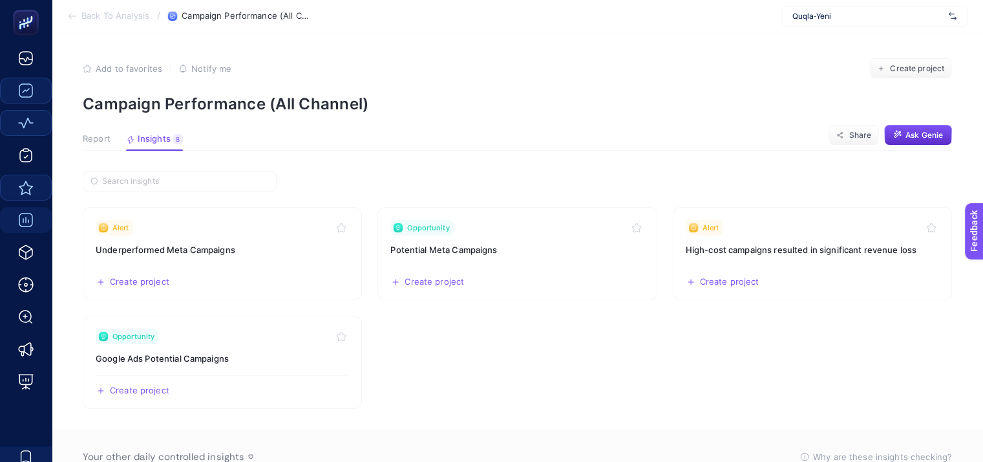
click at [110, 144] on div "Report Insights 8 We generated new insights based on the metrics" at bounding box center [133, 142] width 100 height 17
click at [104, 139] on span "Report" at bounding box center [97, 139] width 28 height 10
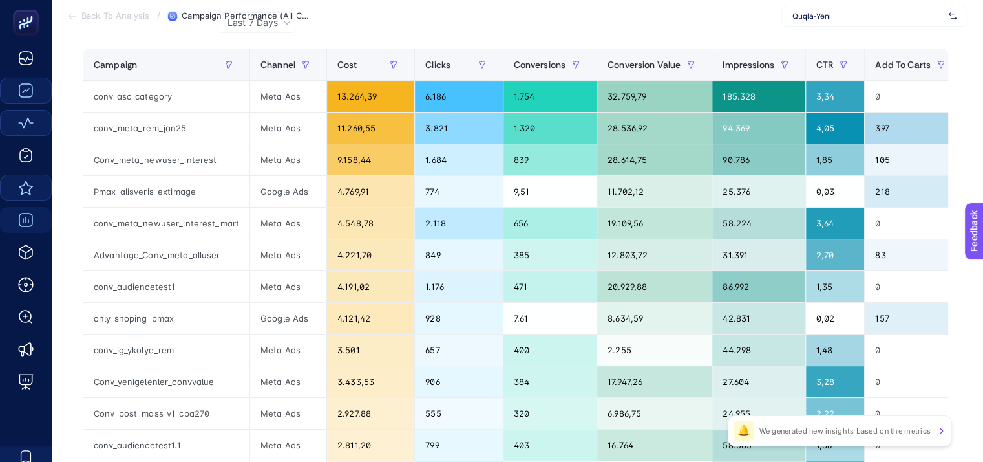
scroll to position [194, 0]
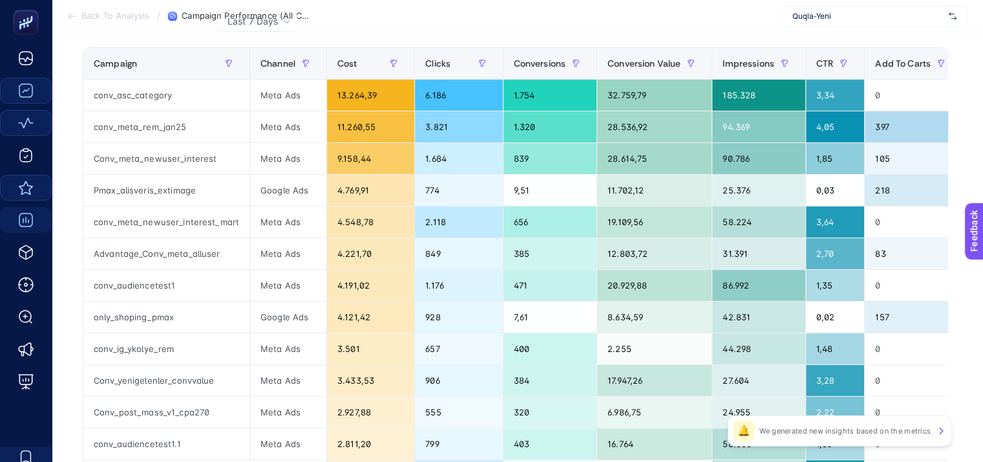
click at [943, 427] on icon at bounding box center [941, 430] width 10 height 10
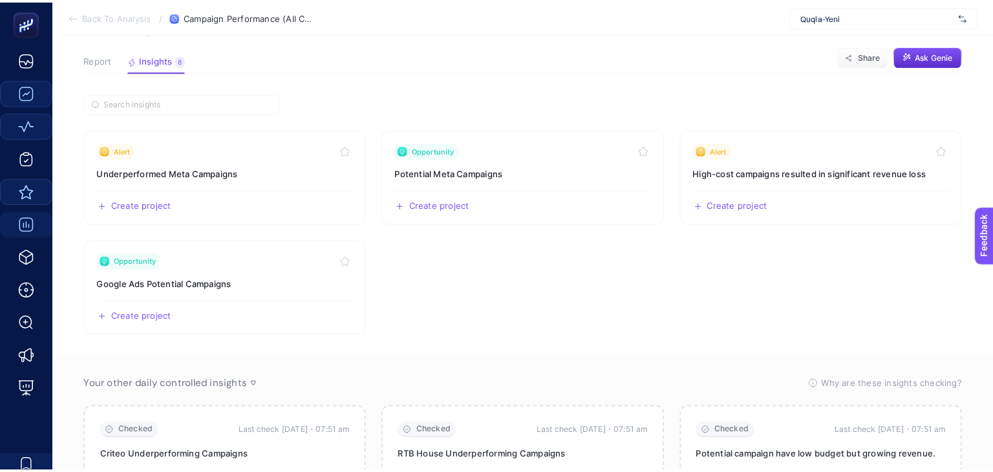
scroll to position [0, 0]
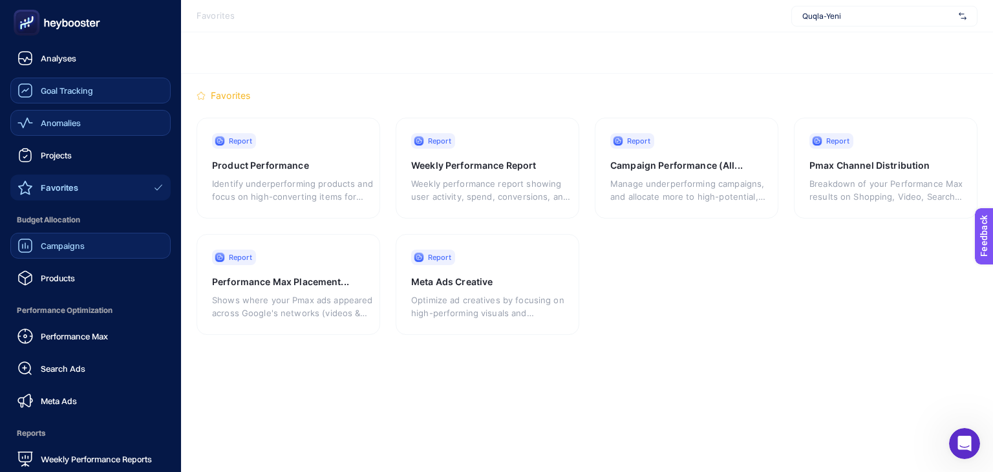
click at [54, 244] on span "Campaigns" at bounding box center [63, 246] width 44 height 10
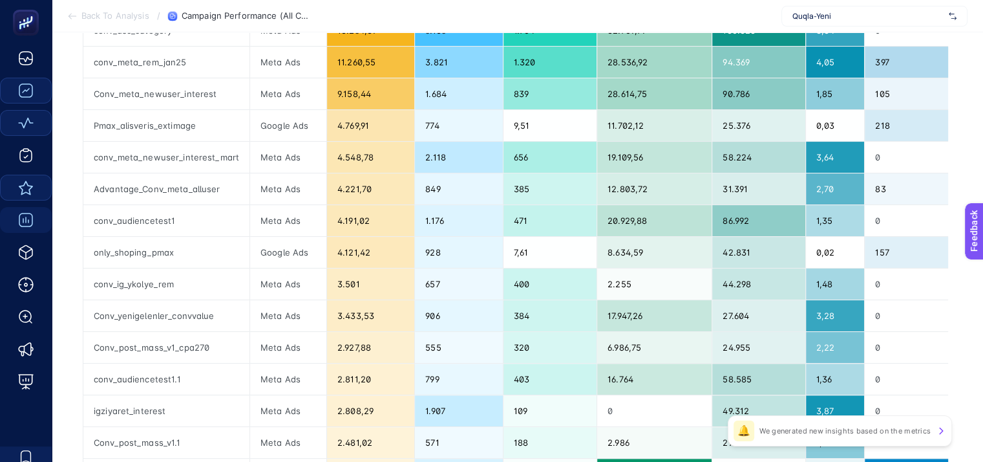
scroll to position [65, 0]
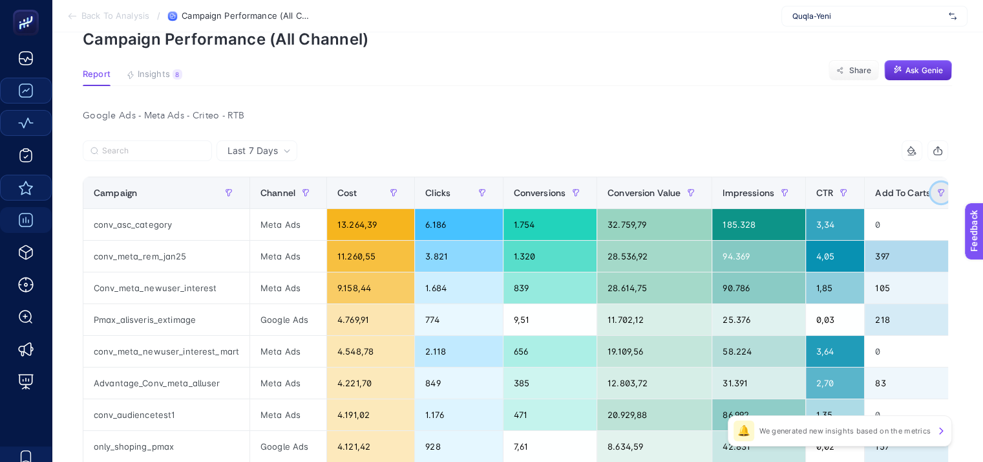
click at [939, 193] on icon "button" at bounding box center [942, 192] width 6 height 6
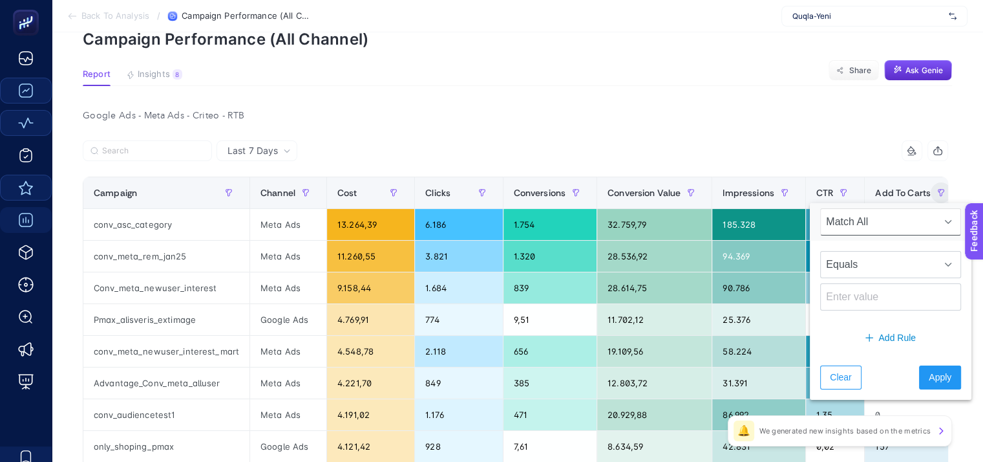
click at [890, 217] on span "Match All" at bounding box center [878, 222] width 115 height 26
click at [839, 144] on div "14 items selected" at bounding box center [732, 150] width 433 height 21
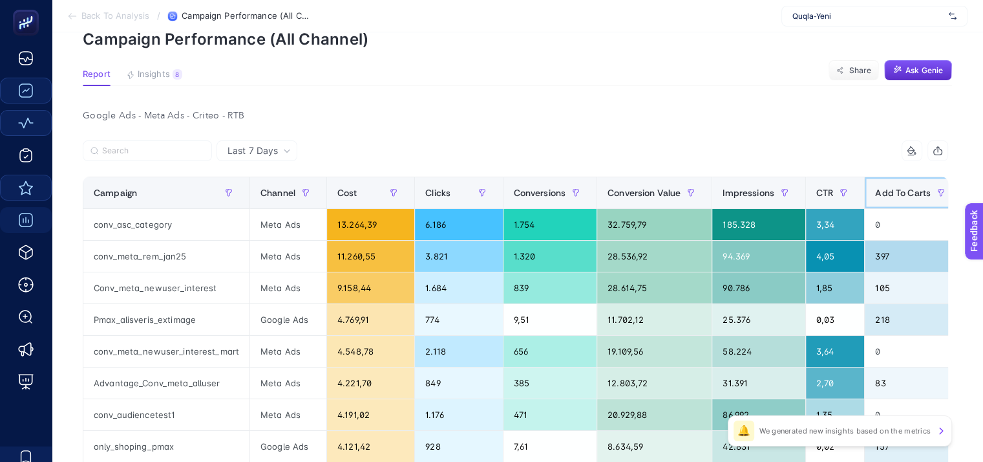
click at [876, 190] on span "Add To Carts" at bounding box center [904, 193] width 56 height 10
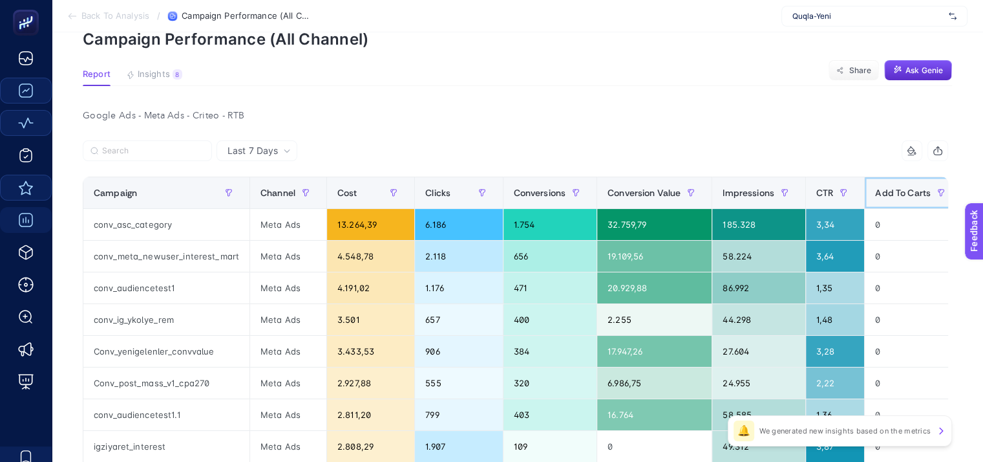
click at [876, 190] on span "Add To Carts" at bounding box center [904, 193] width 56 height 10
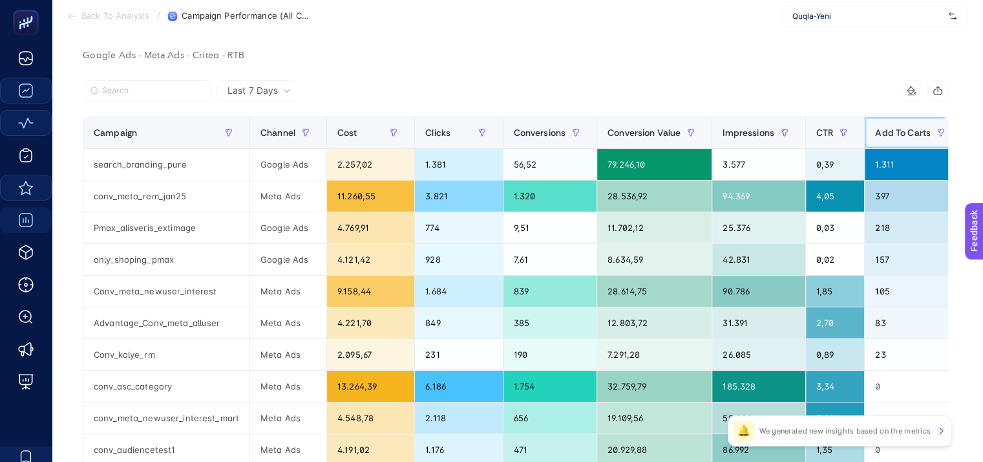
scroll to position [0, 6]
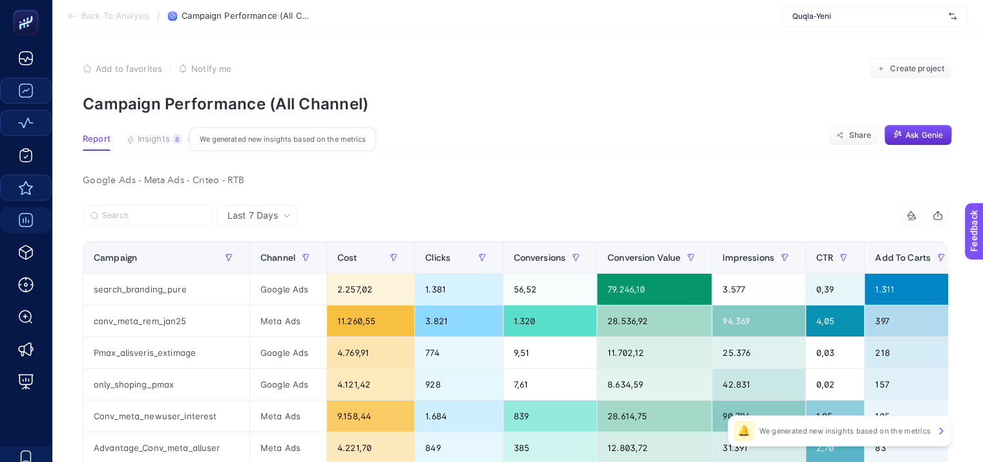
click at [145, 140] on span "Insights" at bounding box center [154, 139] width 32 height 10
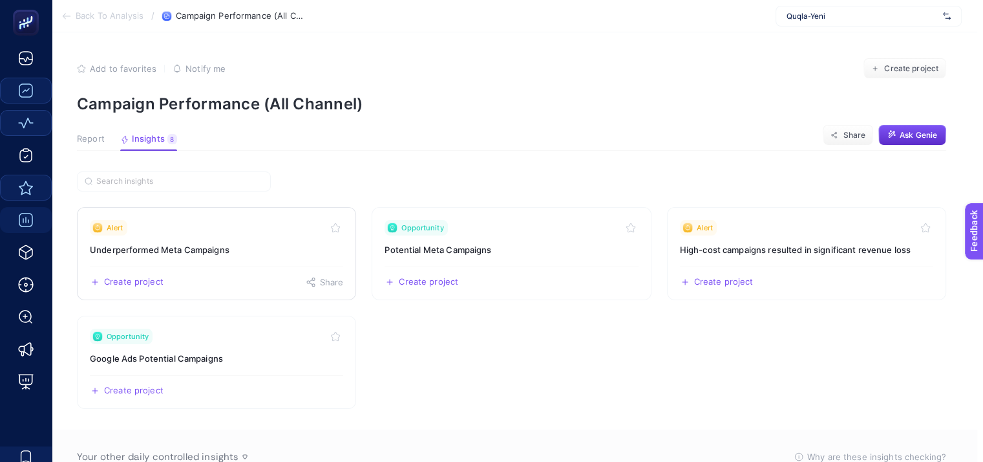
click at [153, 280] on span "Create project" at bounding box center [133, 282] width 59 height 10
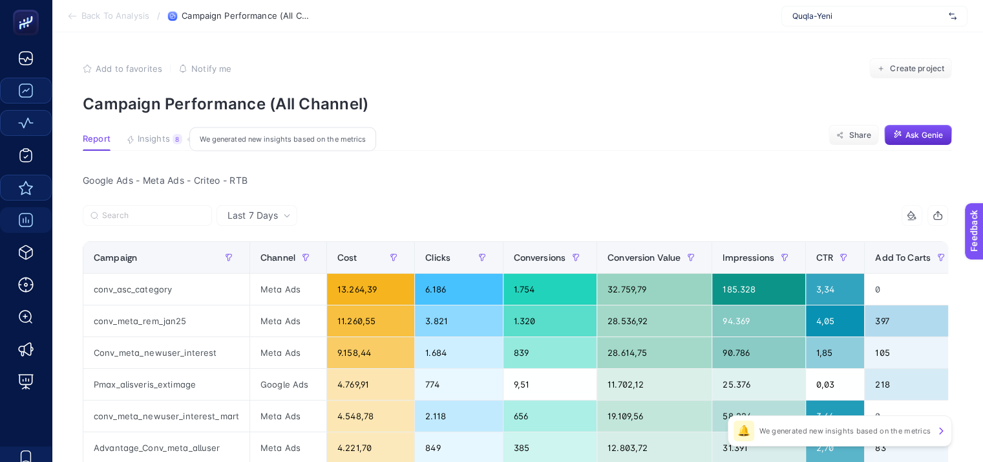
click at [144, 139] on span "Insights" at bounding box center [154, 139] width 32 height 10
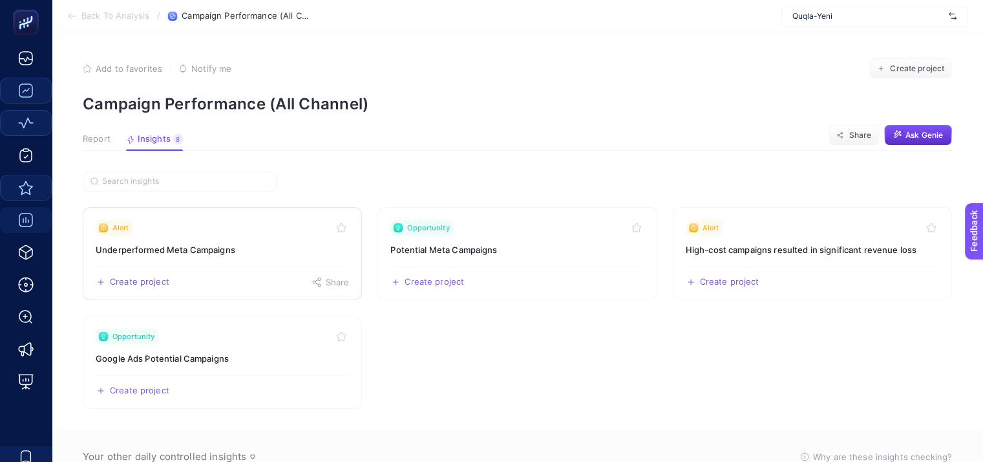
click at [259, 257] on link "Alert Underperformed Meta Campaigns Create project Share" at bounding box center [222, 253] width 279 height 93
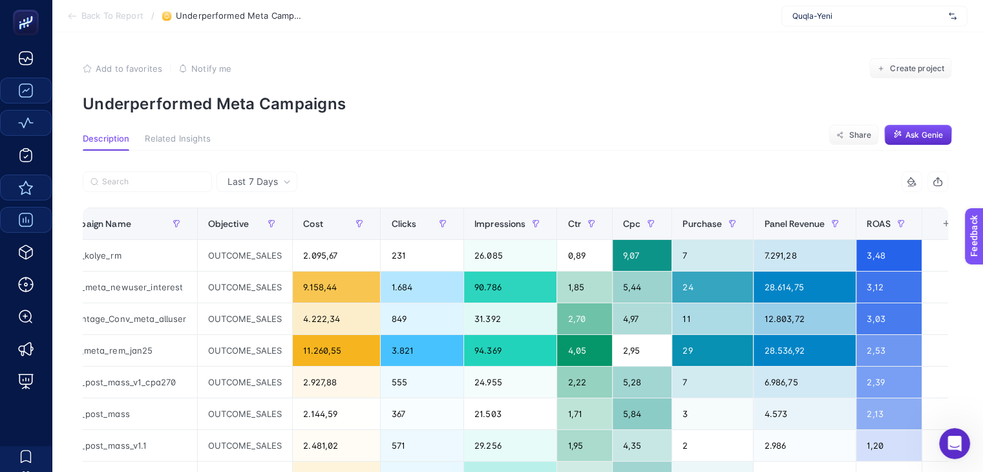
click at [239, 179] on span "Last 7 Days" at bounding box center [253, 181] width 50 height 13
click at [261, 228] on li "Last 30 Days" at bounding box center [256, 231] width 73 height 23
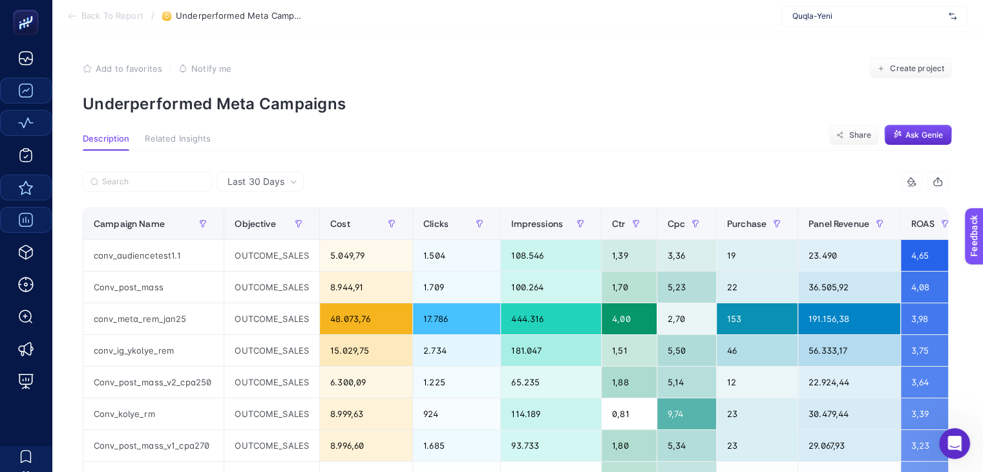
click at [127, 17] on span "Back To Report" at bounding box center [112, 16] width 62 height 10
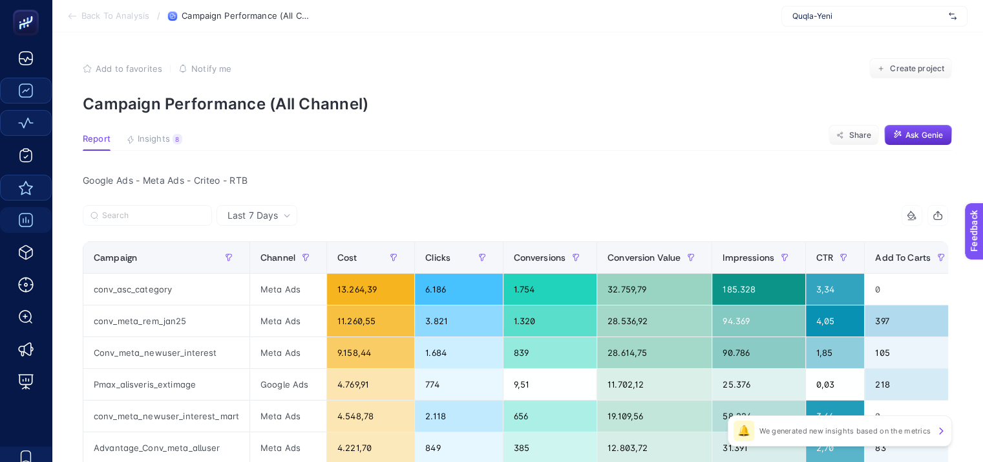
click at [587, 146] on section "Report Insights 8 We generated new insights based on the metrics Share Ask [PER…" at bounding box center [518, 142] width 870 height 17
click at [153, 138] on span "Insights" at bounding box center [154, 139] width 32 height 10
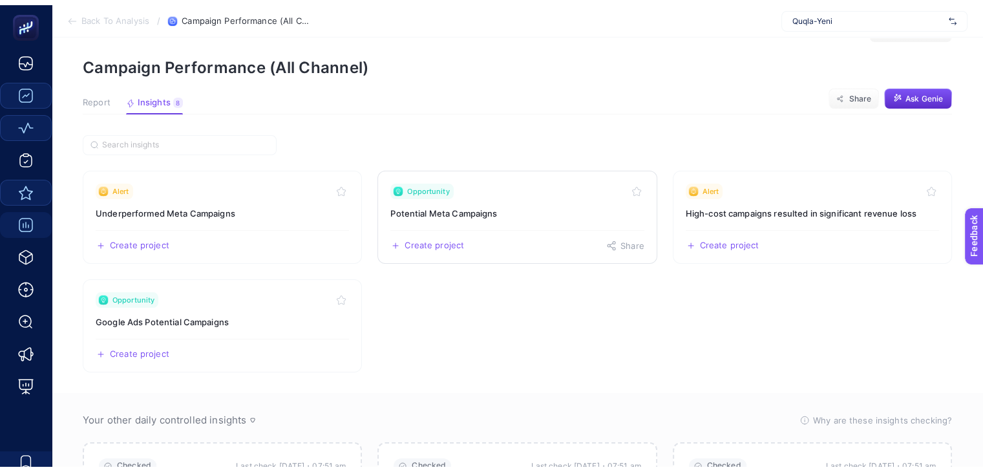
scroll to position [65, 0]
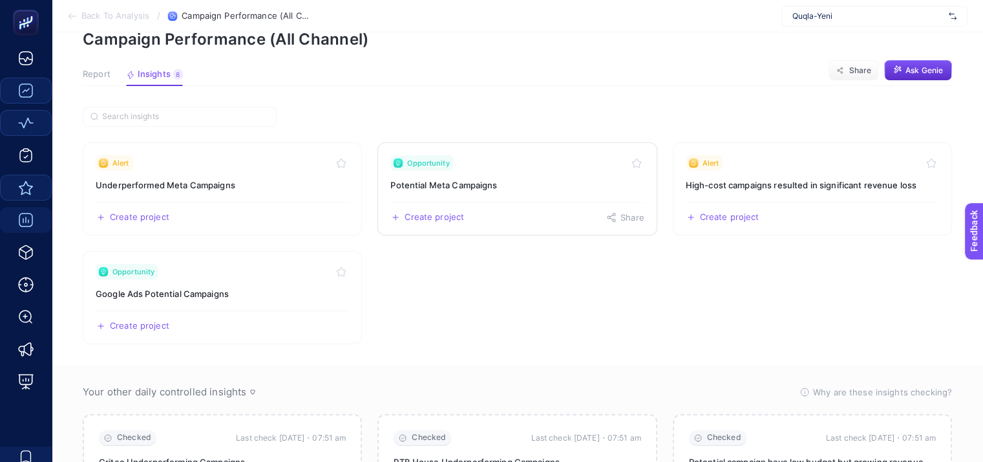
click at [567, 176] on link "Opportunity Potential Meta Campaigns Create project Share" at bounding box center [517, 188] width 279 height 93
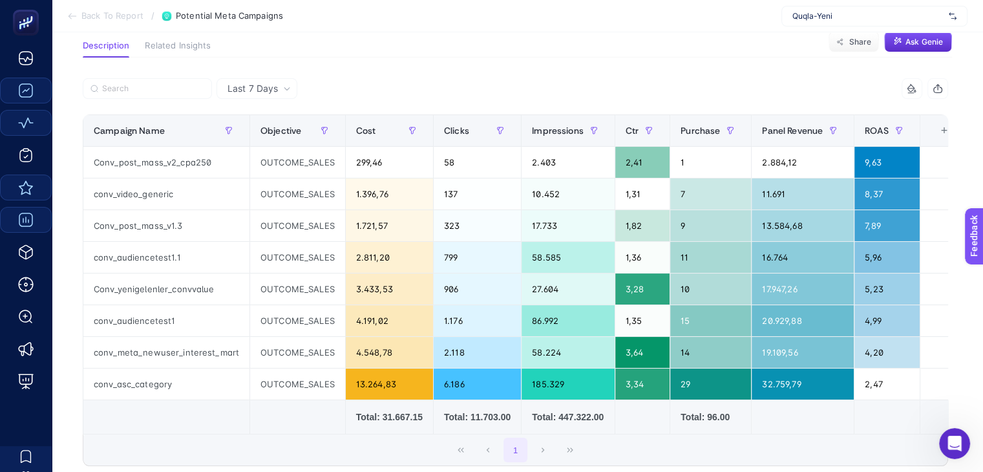
scroll to position [16, 0]
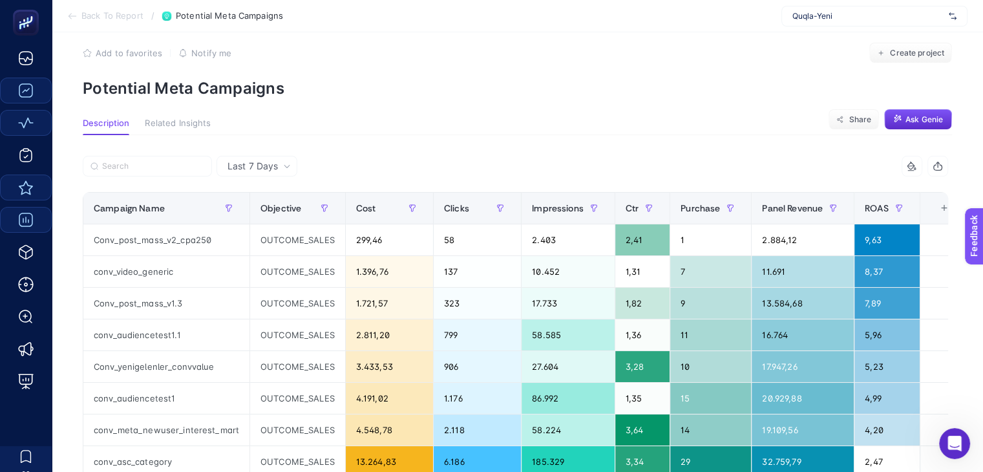
click at [918, 167] on icon at bounding box center [912, 166] width 10 height 10
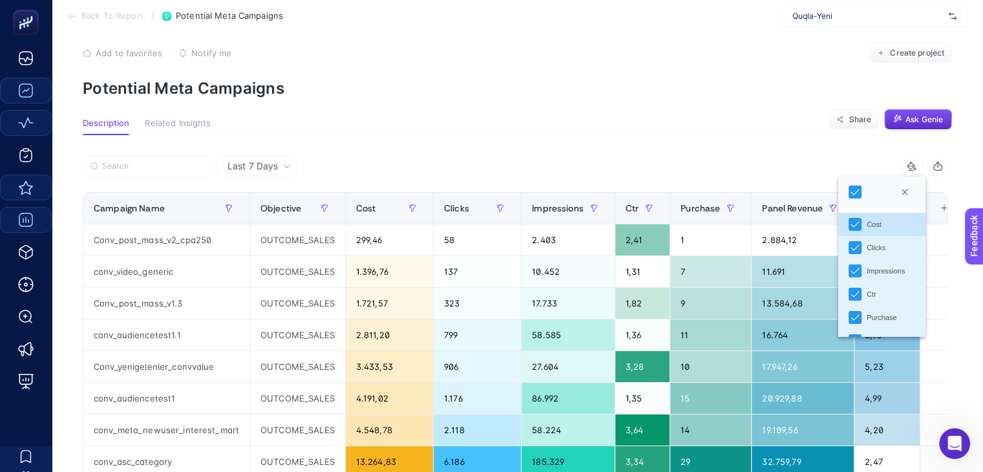
click at [918, 167] on icon at bounding box center [912, 166] width 10 height 10
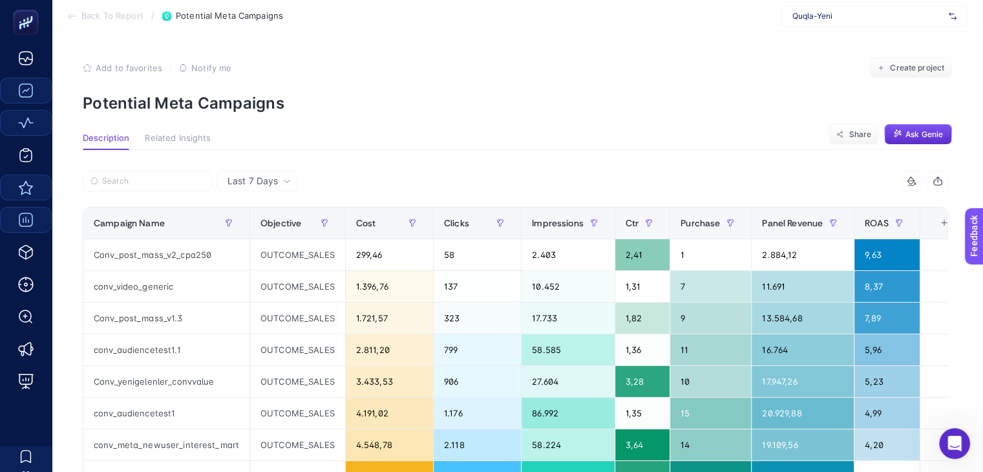
scroll to position [0, 0]
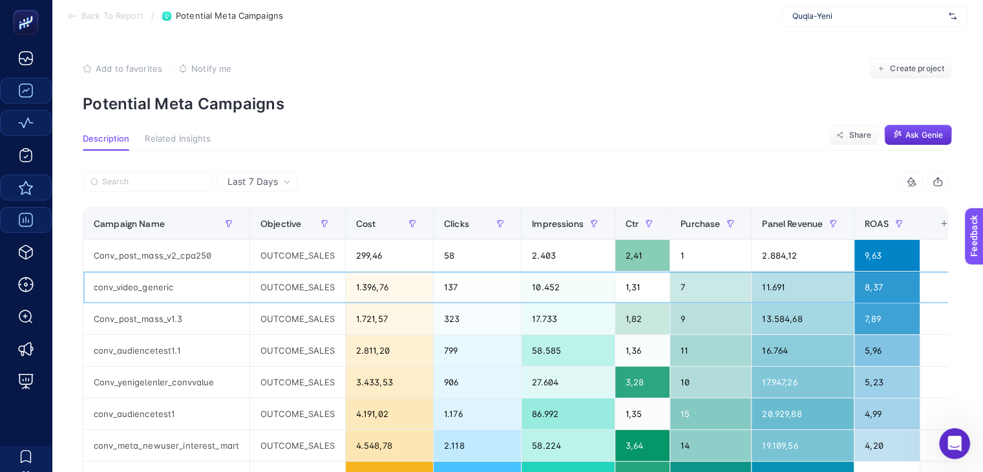
click at [152, 286] on div "conv_video_generic" at bounding box center [166, 287] width 166 height 31
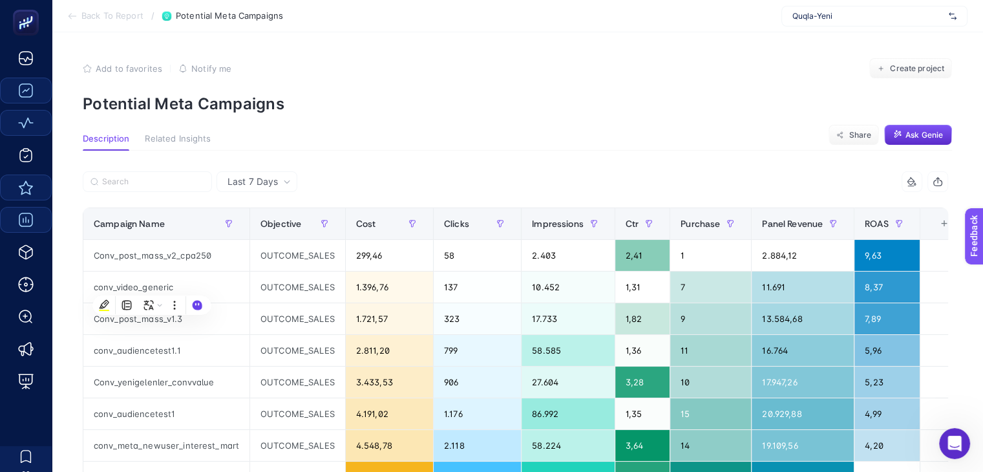
click at [400, 142] on section "Description Related Insights Share Ask Genie" at bounding box center [518, 142] width 870 height 17
click at [173, 140] on span "Related Insights" at bounding box center [178, 139] width 66 height 10
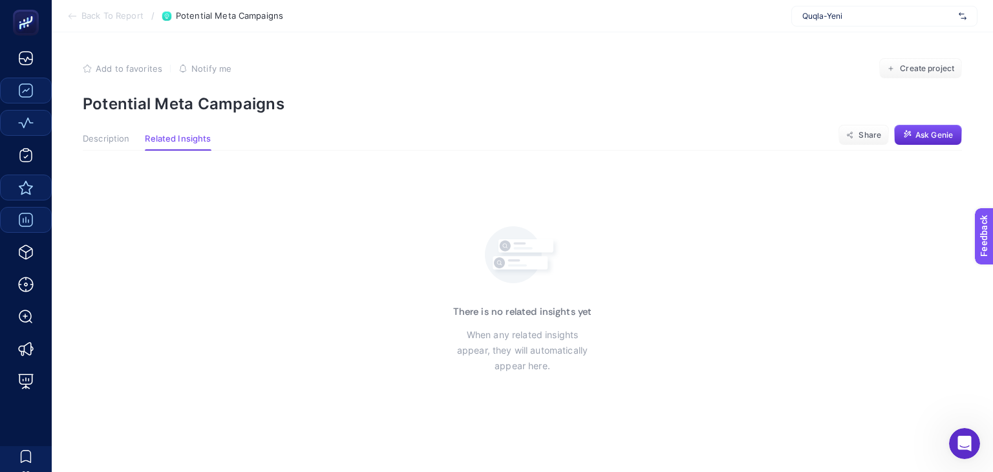
click at [125, 140] on span "Description" at bounding box center [106, 139] width 47 height 10
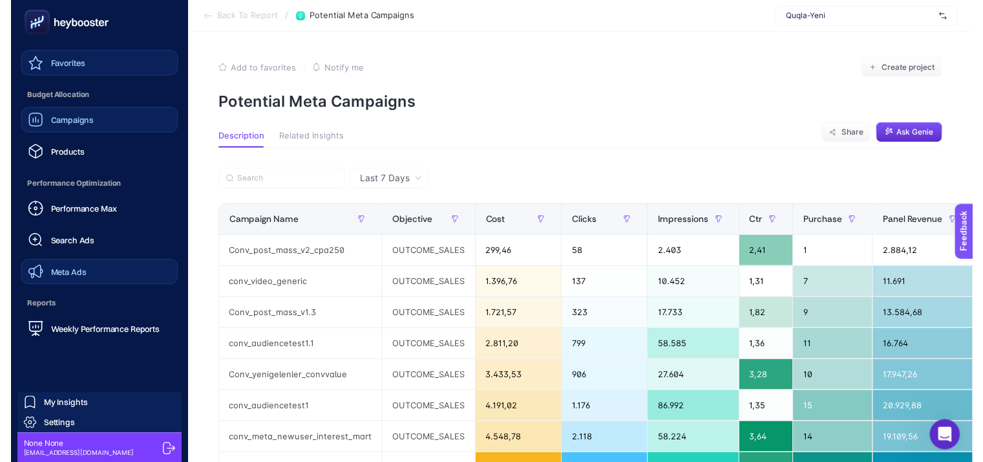
scroll to position [124, 0]
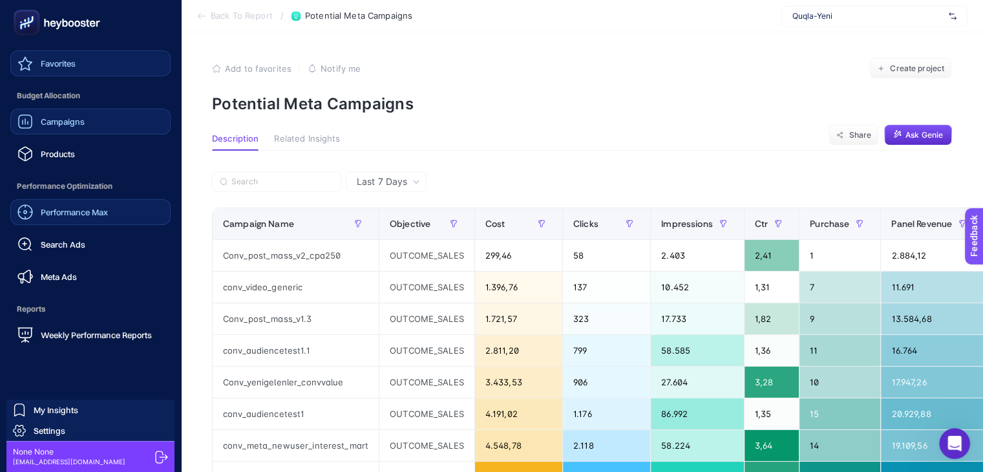
click at [108, 208] on span "Performance Max" at bounding box center [74, 212] width 67 height 10
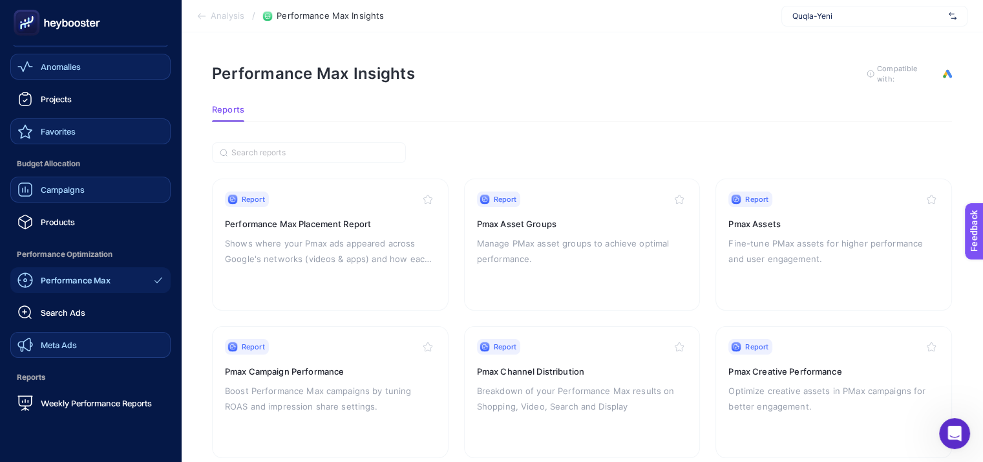
click at [72, 337] on div "Meta Ads" at bounding box center [46, 345] width 59 height 16
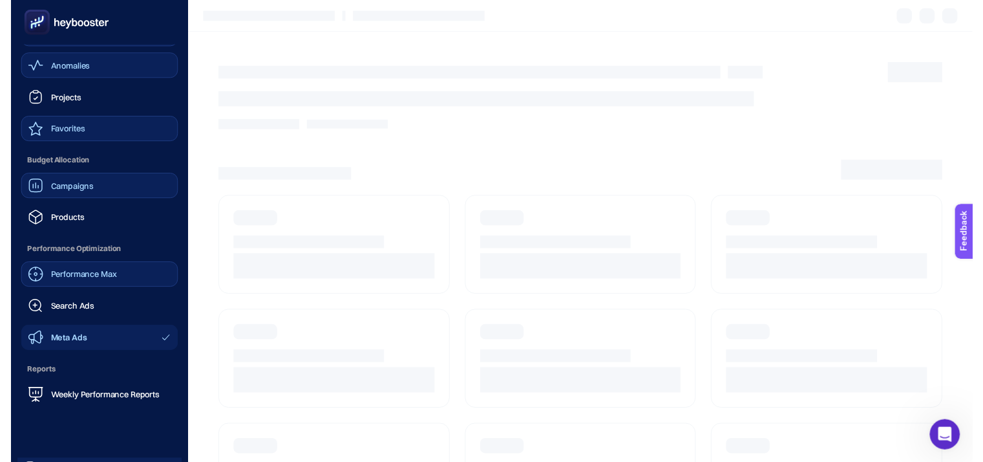
scroll to position [47, 0]
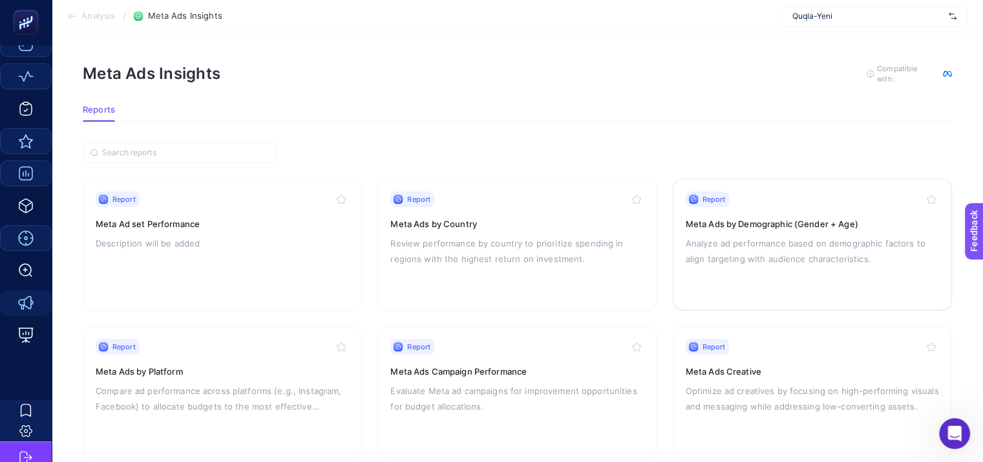
click at [785, 222] on h3 "Meta Ads by Demographic (Gender + Age)" at bounding box center [812, 223] width 253 height 13
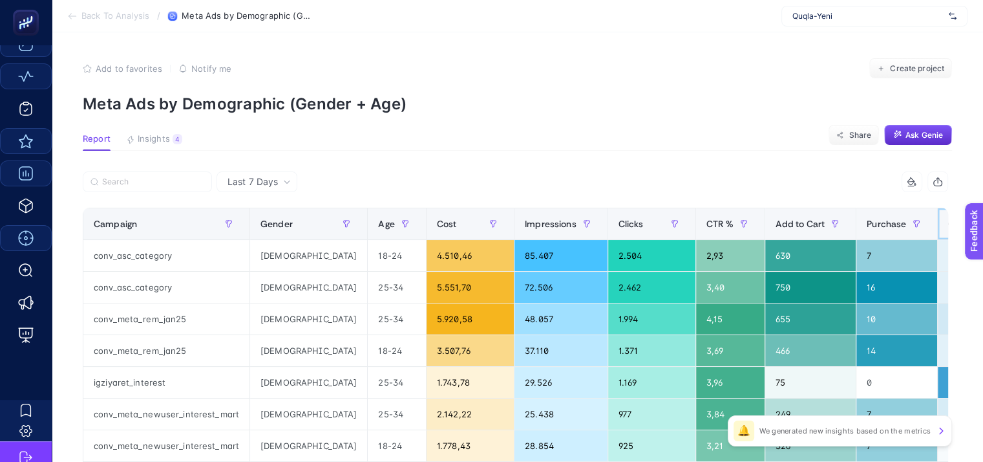
click at [949, 226] on span "Cost Per Conversion" at bounding box center [991, 224] width 85 height 10
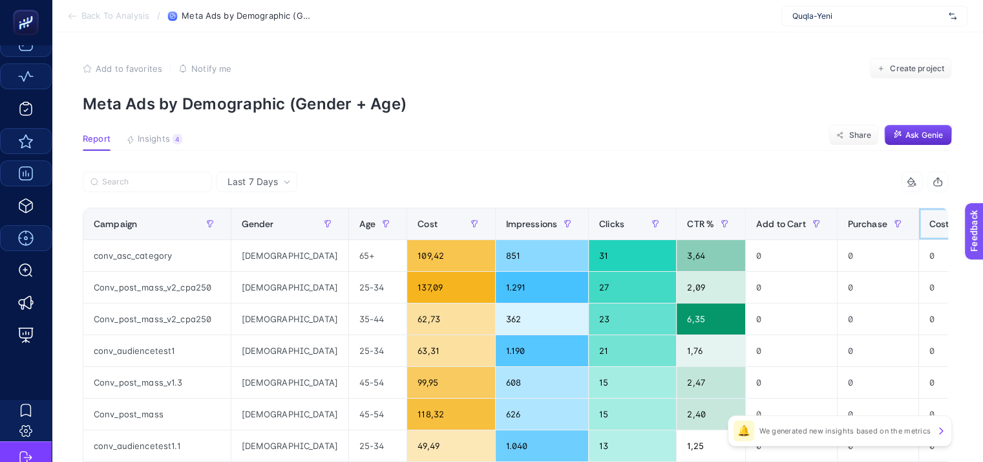
click at [930, 228] on span "Cost Per Conversion" at bounding box center [972, 224] width 85 height 10
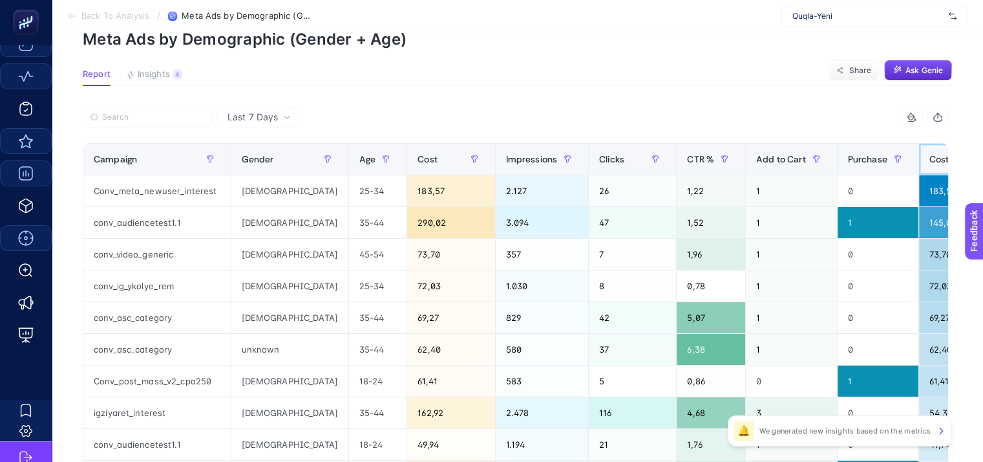
scroll to position [65, 6]
click at [930, 160] on span "Cost Per Conversion" at bounding box center [972, 159] width 85 height 10
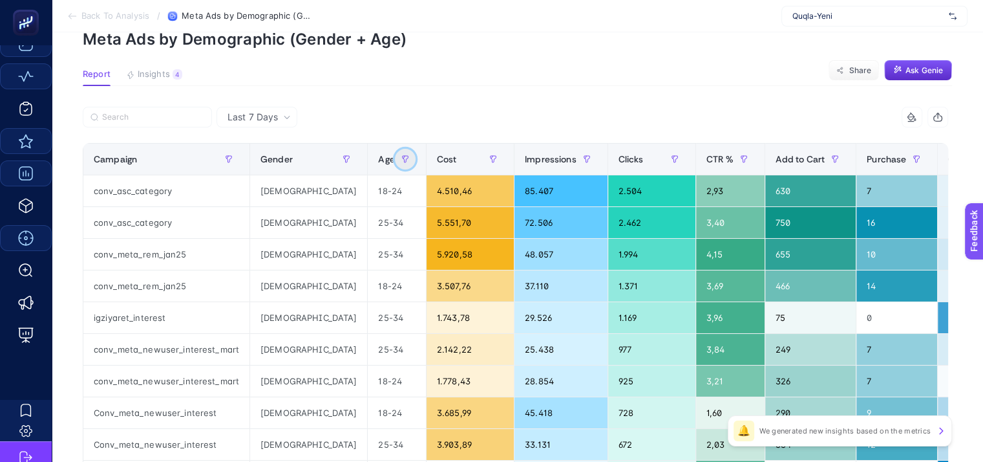
click at [403, 156] on icon "button" at bounding box center [403, 157] width 1 height 3
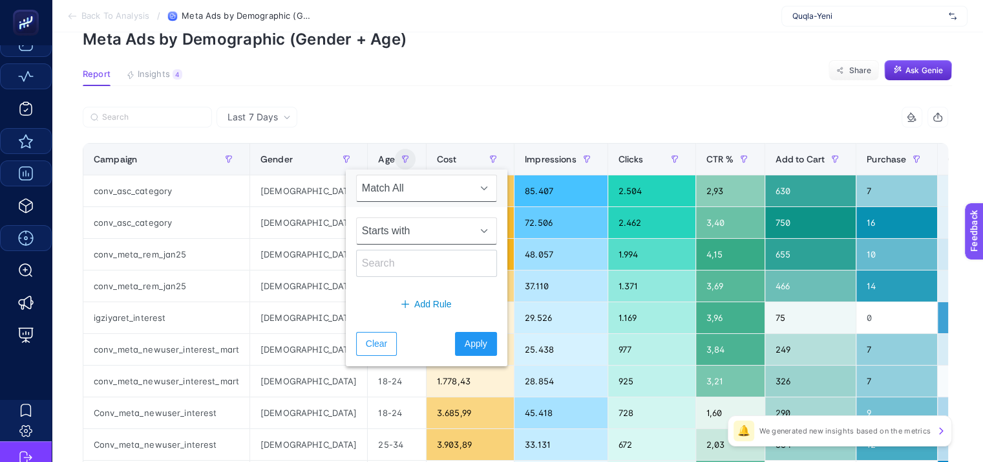
click at [391, 227] on span "Starts with" at bounding box center [414, 231] width 115 height 26
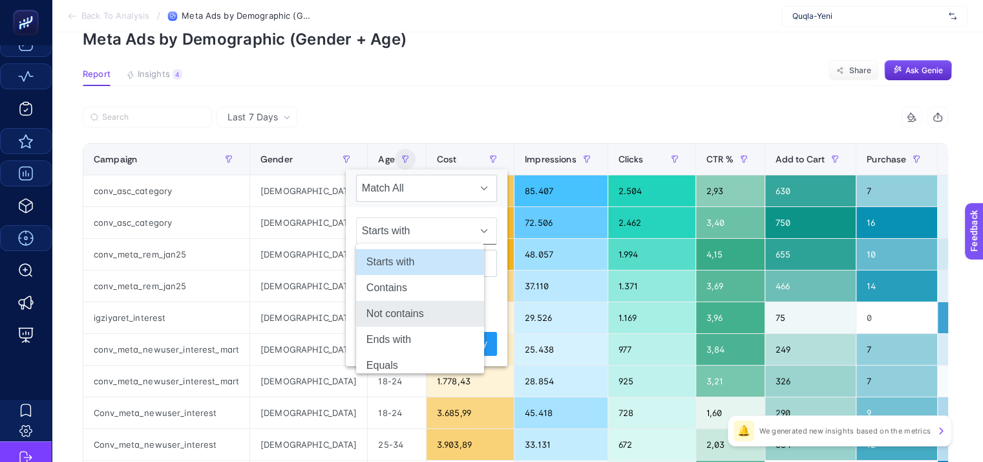
scroll to position [36, 0]
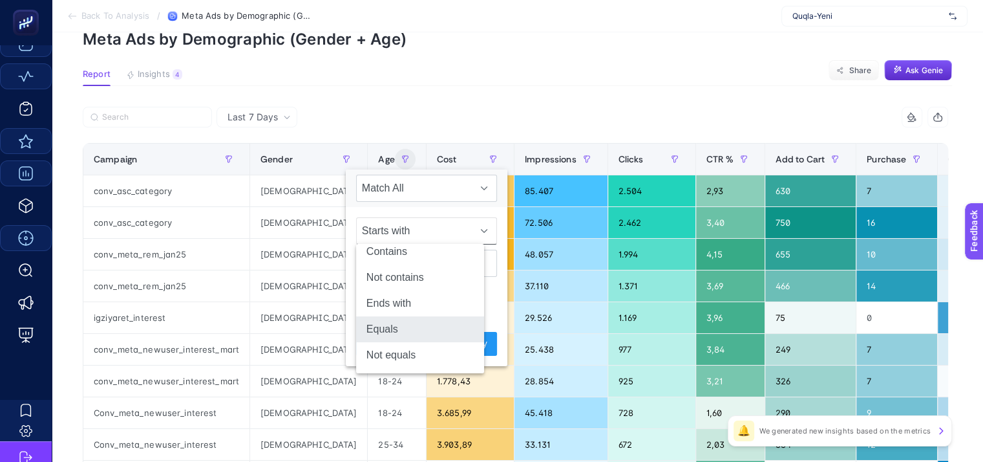
click at [400, 321] on li "Equals" at bounding box center [420, 329] width 128 height 26
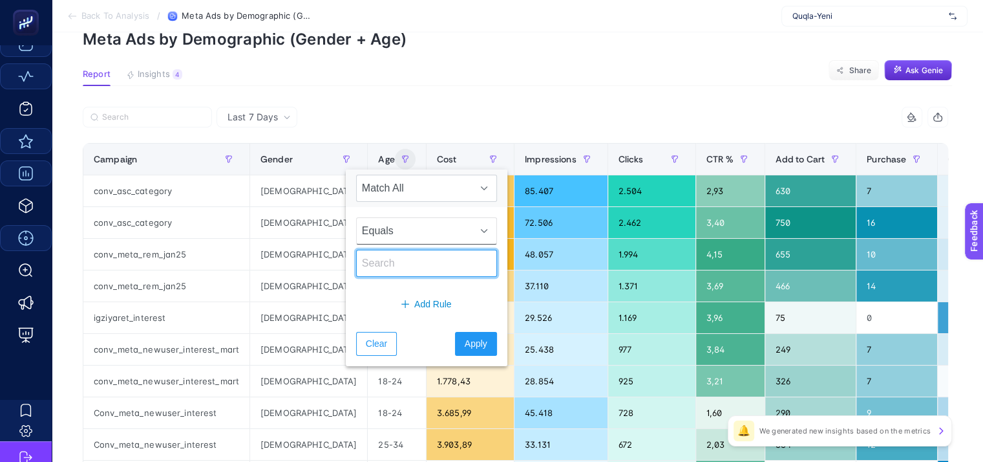
click at [407, 257] on input "text" at bounding box center [426, 263] width 141 height 27
type input "18-25"
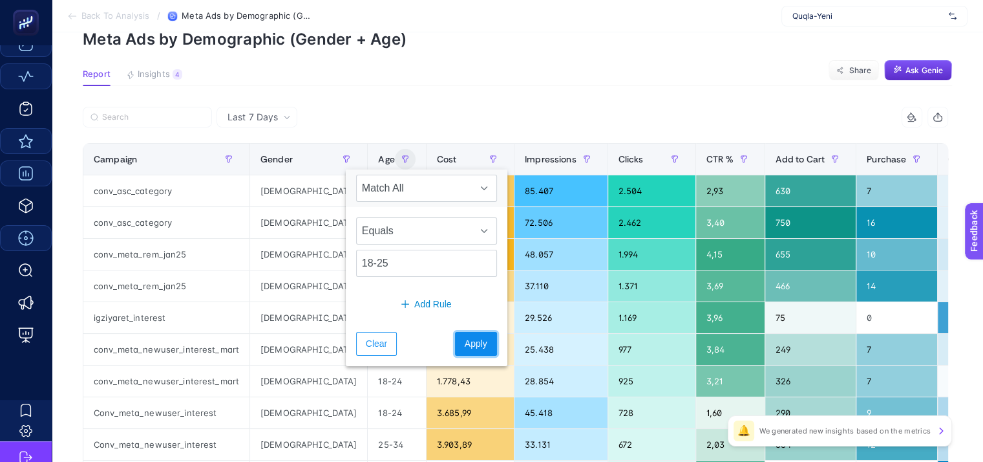
click at [465, 342] on span "Apply" at bounding box center [476, 344] width 23 height 14
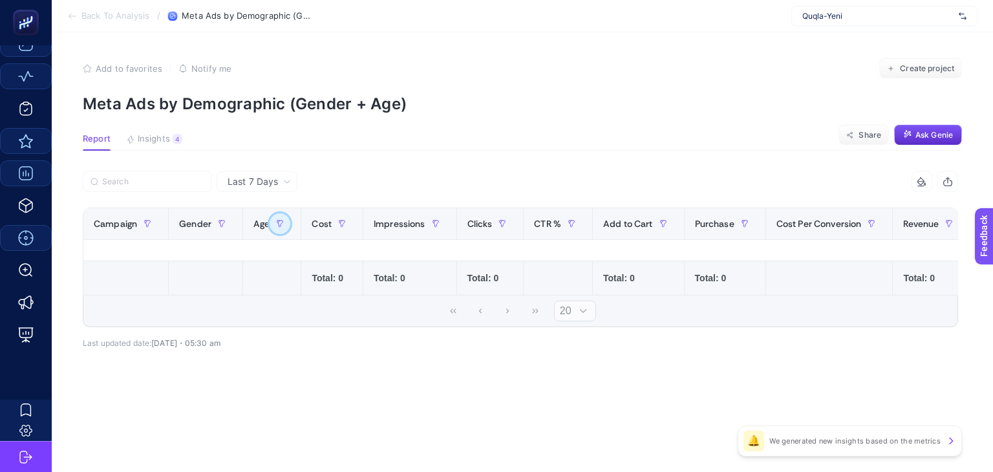
click at [285, 223] on button "button" at bounding box center [280, 223] width 21 height 21
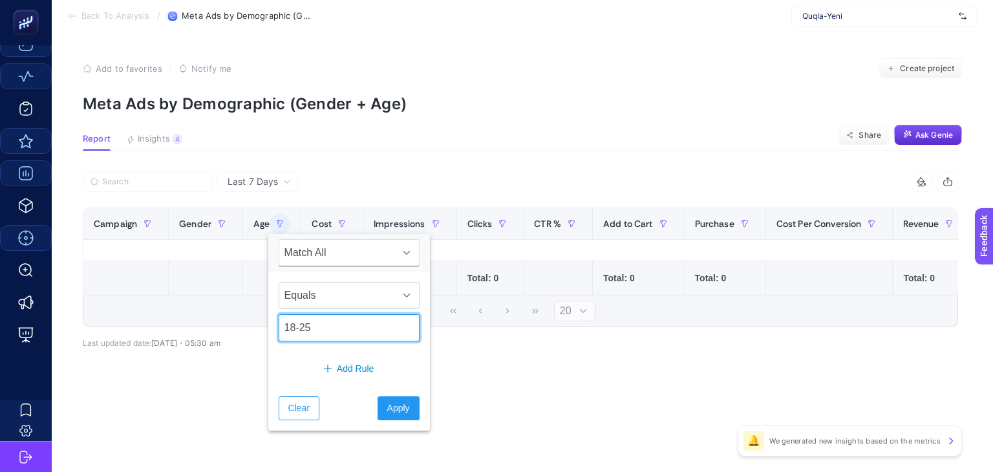
click at [327, 329] on input "18-25" at bounding box center [349, 327] width 141 height 27
type input "18-24"
click at [387, 402] on span "Apply" at bounding box center [398, 409] width 23 height 14
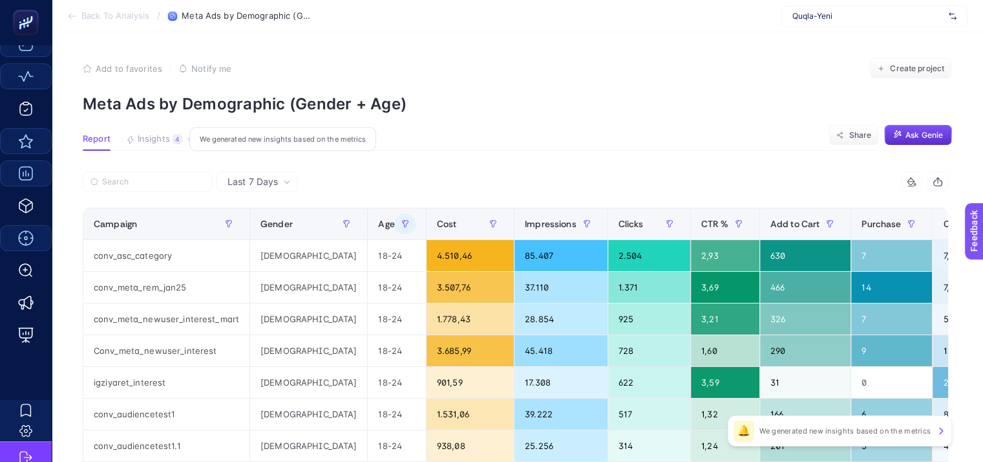
click at [151, 138] on span "Insights" at bounding box center [154, 139] width 32 height 10
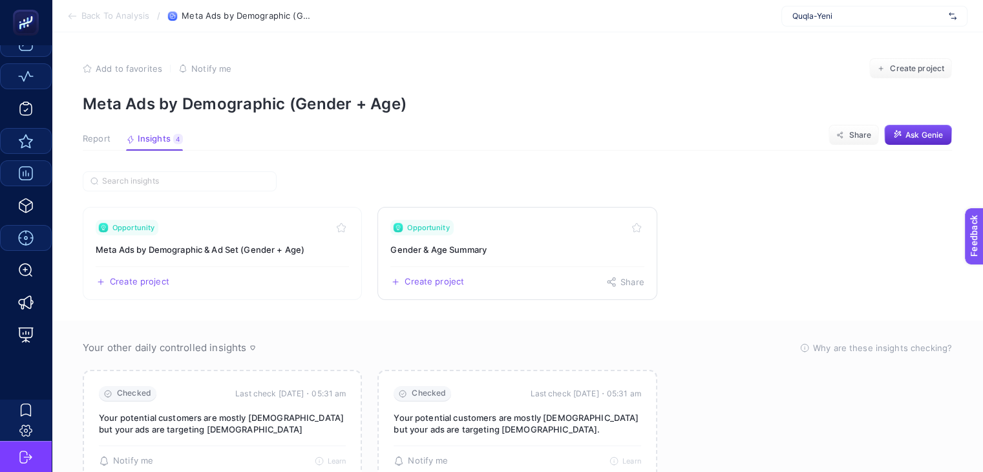
click at [475, 252] on h3 "Gender & Age Summary" at bounding box center [517, 249] width 253 height 13
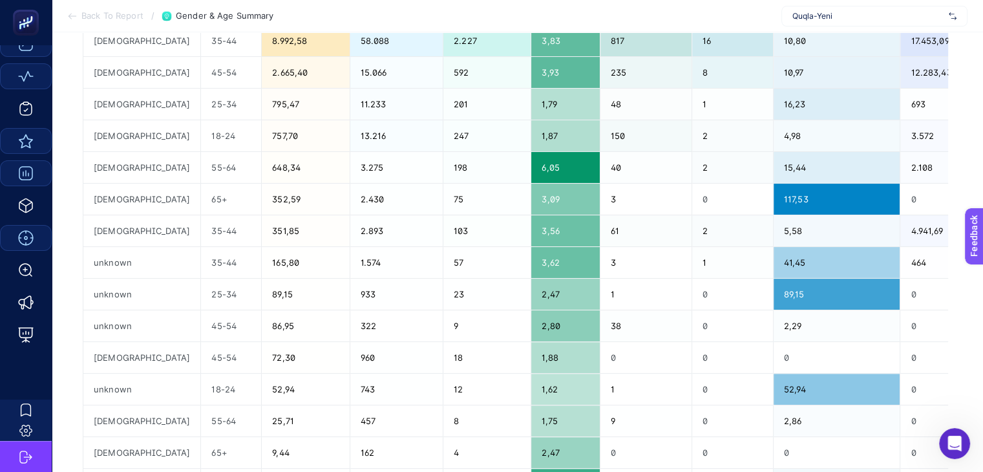
scroll to position [453, 0]
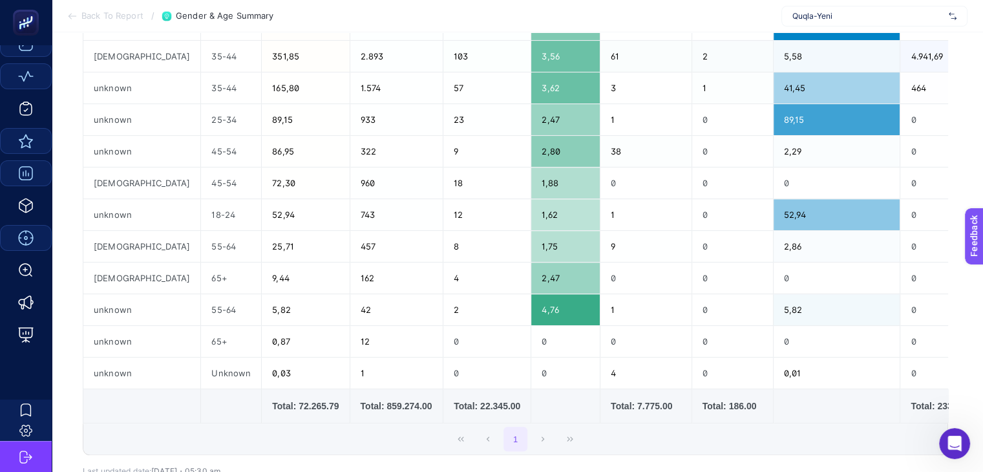
drag, startPoint x: 606, startPoint y: 428, endPoint x: 747, endPoint y: 430, distance: 141.0
click at [747, 430] on div "1" at bounding box center [515, 439] width 865 height 31
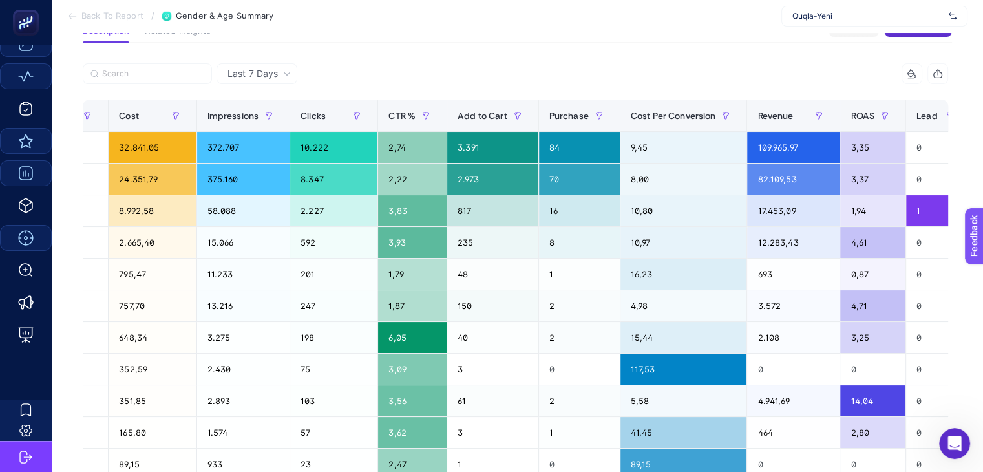
scroll to position [129, 0]
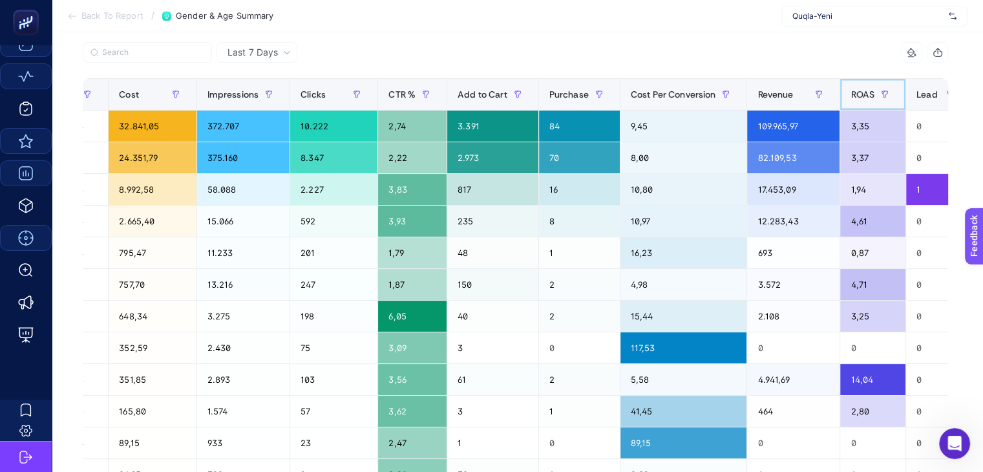
click at [851, 96] on span "ROAS" at bounding box center [863, 94] width 24 height 10
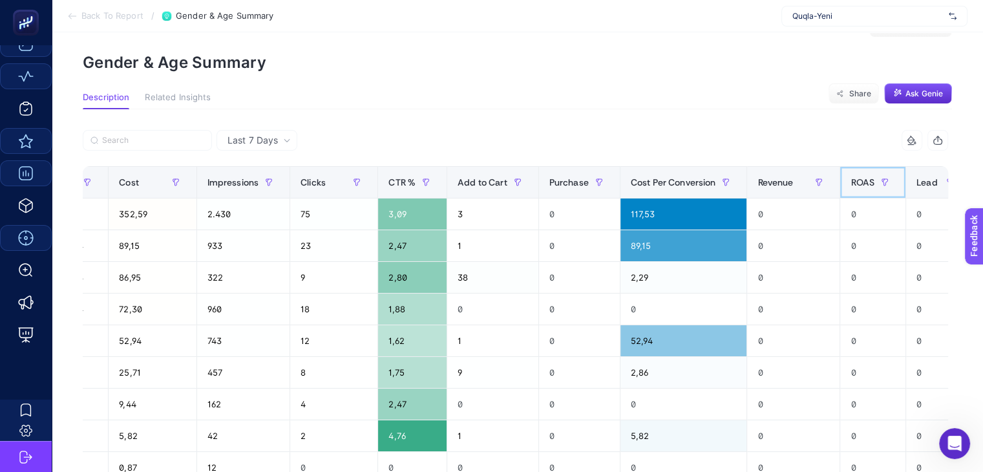
scroll to position [0, 0]
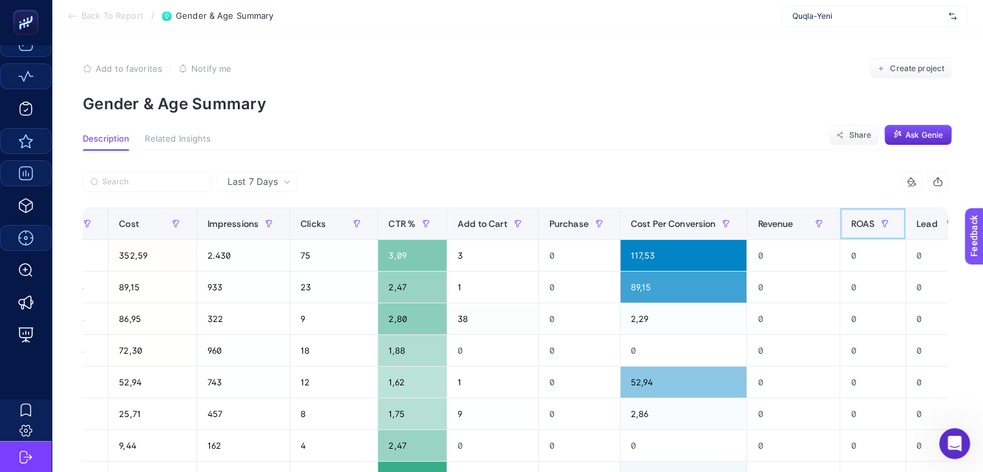
click at [851, 222] on span "ROAS" at bounding box center [863, 224] width 24 height 10
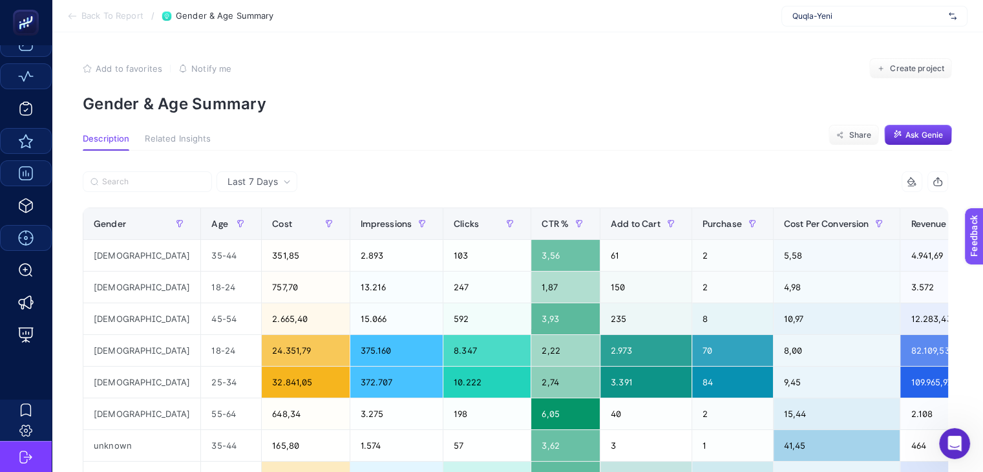
click at [90, 14] on span "Back To Report" at bounding box center [112, 16] width 62 height 10
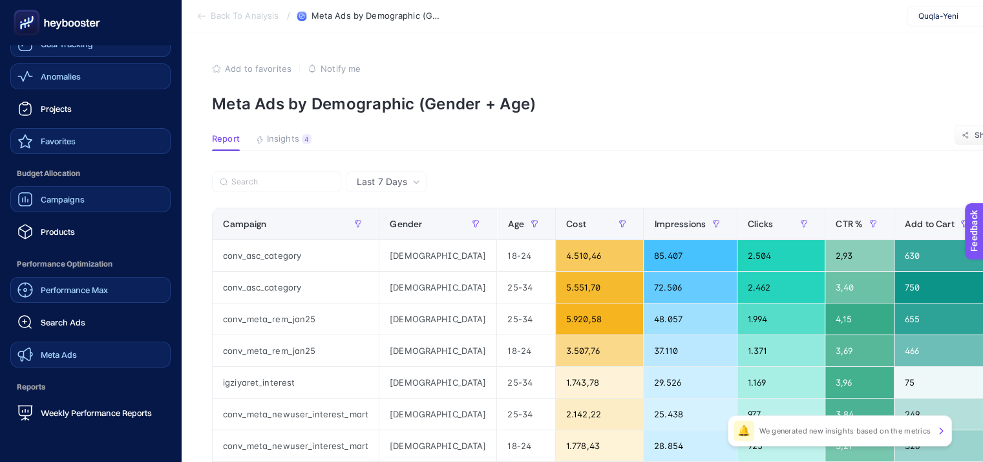
click at [65, 356] on span "Meta Ads" at bounding box center [59, 354] width 36 height 10
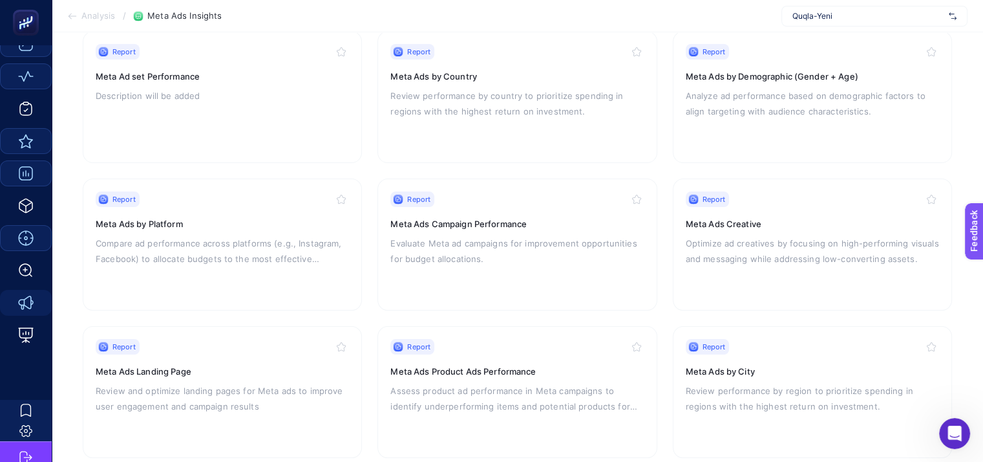
scroll to position [237, 0]
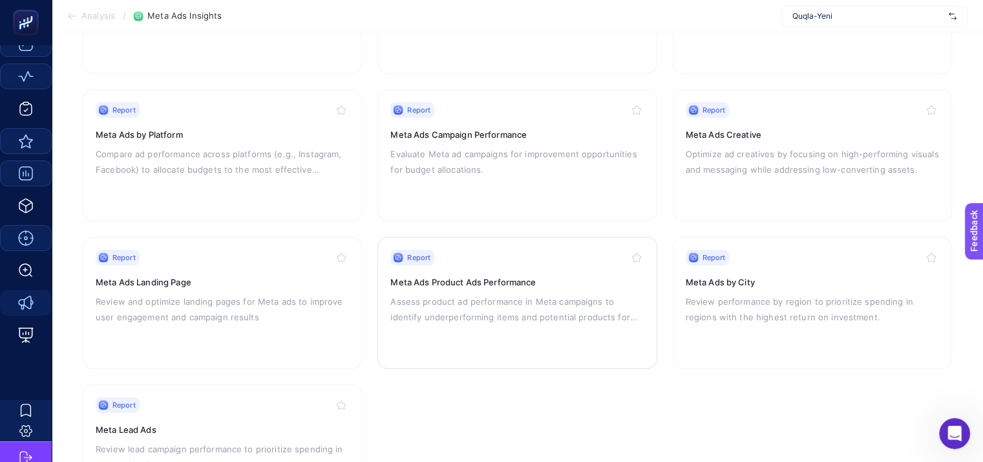
click at [473, 283] on h3 "Meta Ads Product Ads Performance" at bounding box center [517, 281] width 253 height 13
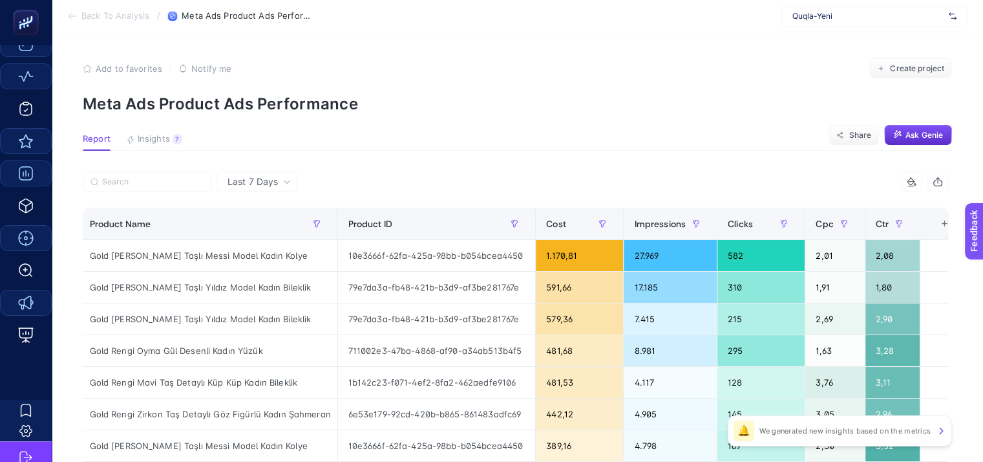
scroll to position [0, 6]
click at [940, 228] on div "+" at bounding box center [944, 224] width 25 height 10
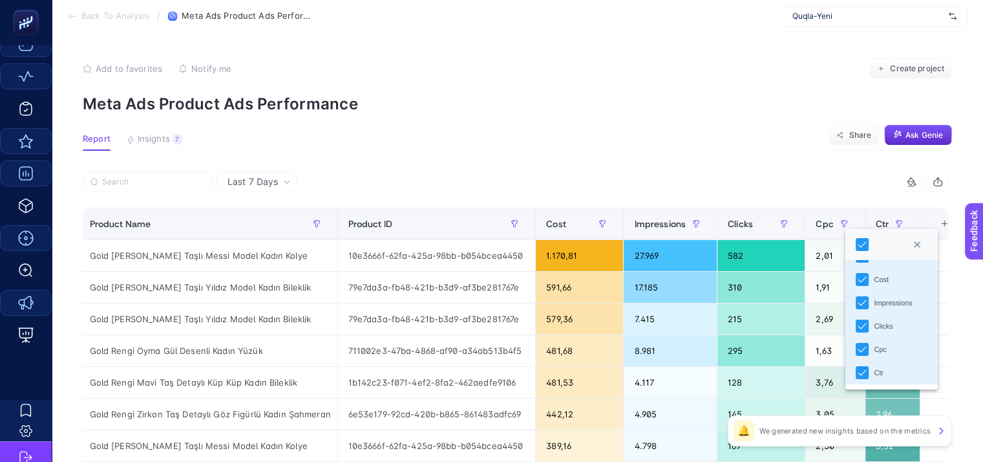
scroll to position [0, 0]
click at [675, 83] on section "Add to favorites false Notify me Create project Meta Ads Product Ads Performance" at bounding box center [518, 85] width 870 height 55
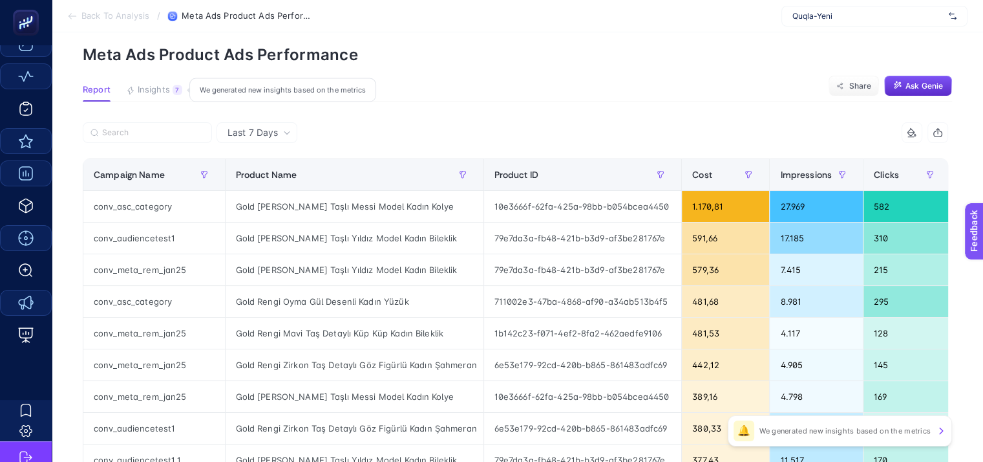
click at [156, 98] on button "Insights 7 We generated new insights based on the metrics" at bounding box center [154, 93] width 56 height 17
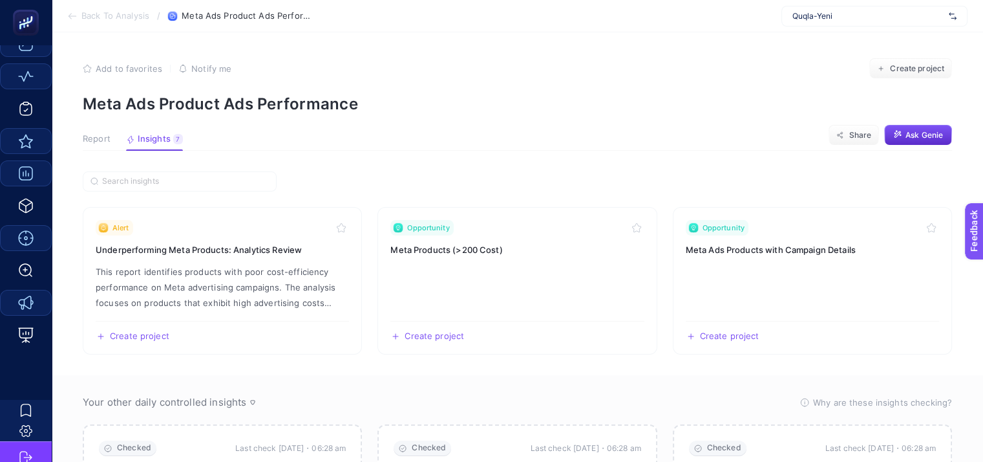
click at [119, 19] on span "Back To Analysis" at bounding box center [115, 16] width 68 height 10
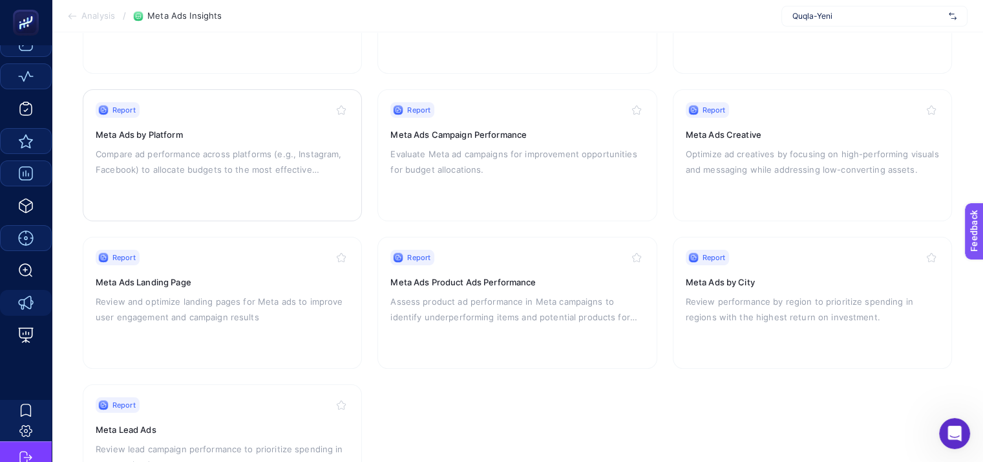
click at [240, 162] on p "Compare ad performance across platforms (e.g., Instagram, Facebook) to allocate…" at bounding box center [222, 161] width 253 height 31
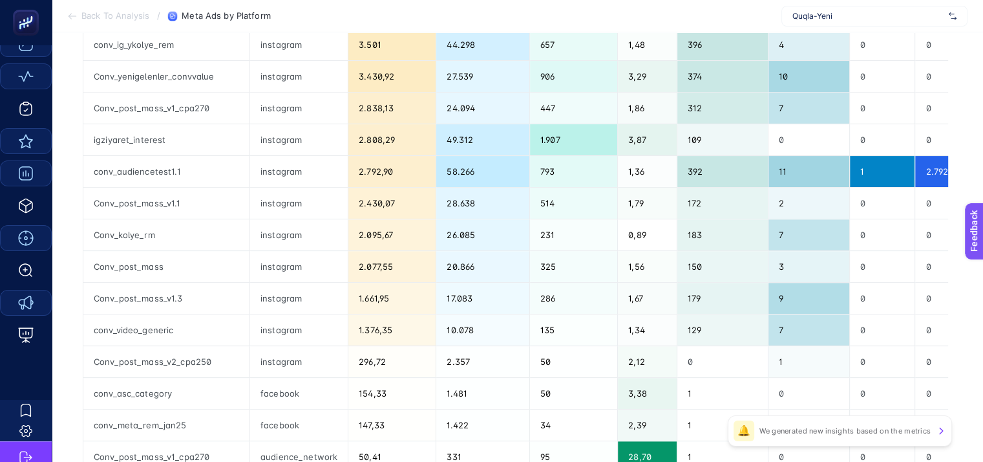
scroll to position [582, 0]
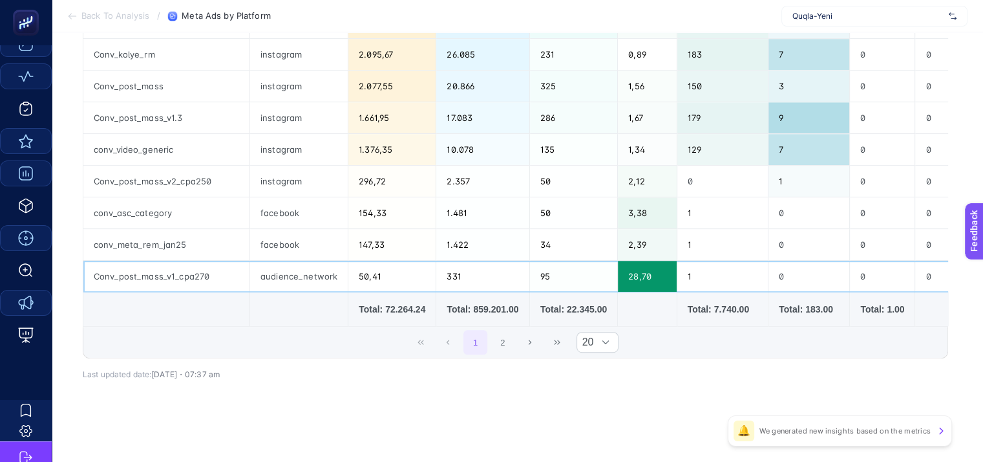
click at [623, 267] on div "28,70" at bounding box center [647, 276] width 58 height 31
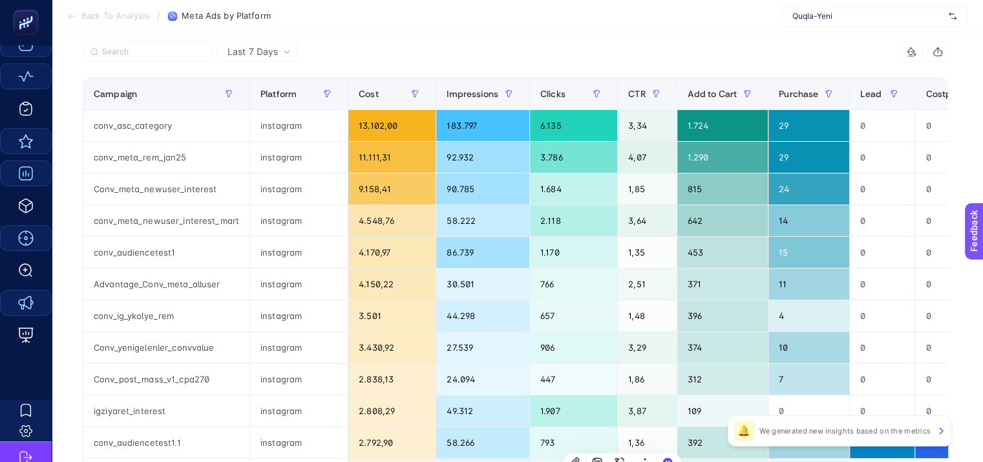
scroll to position [129, 0]
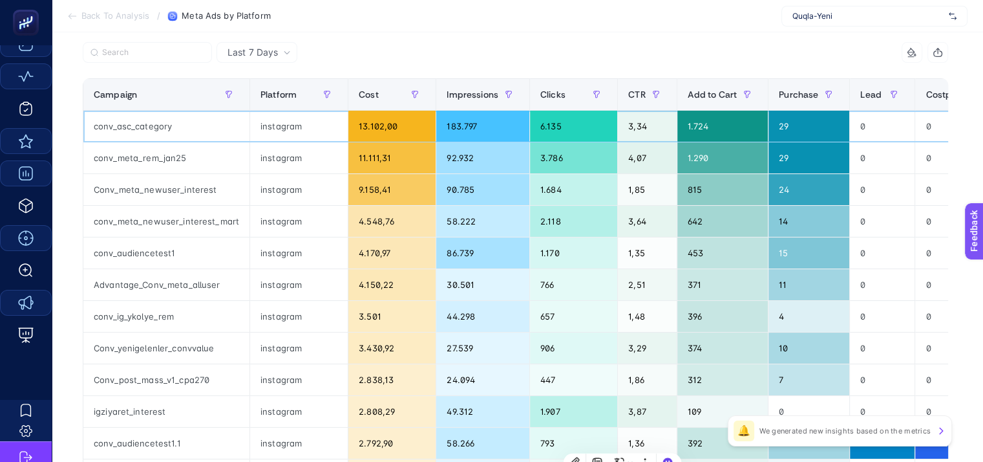
click at [688, 121] on div "1.724" at bounding box center [723, 126] width 91 height 31
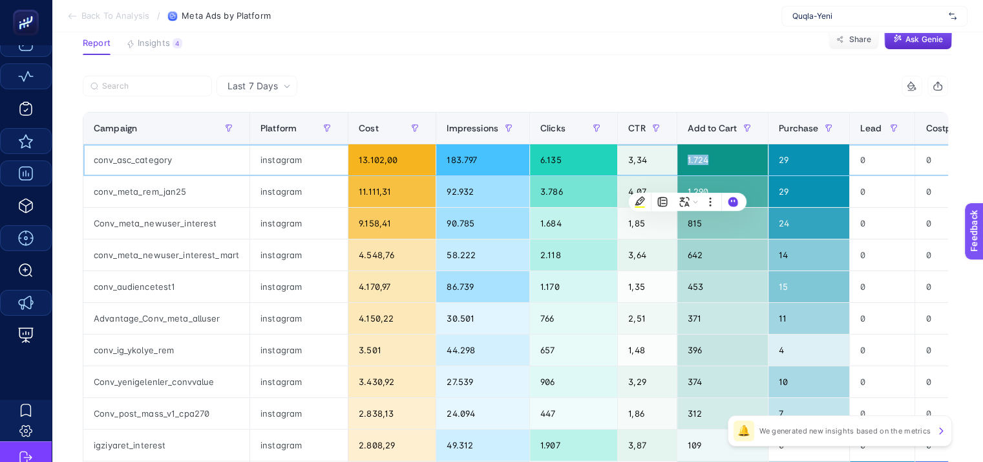
scroll to position [65, 0]
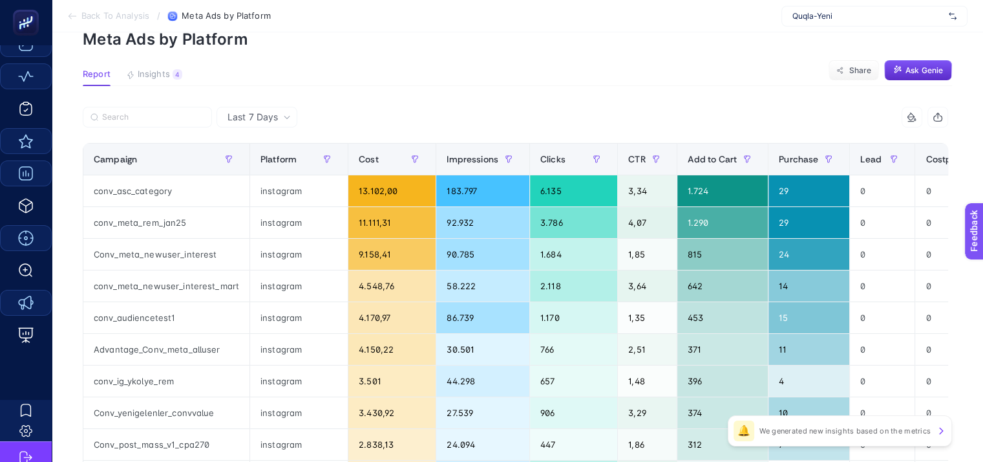
click at [468, 72] on section "Report Insights 4 We generated new insights based on the metrics Share Ask [PER…" at bounding box center [518, 77] width 870 height 17
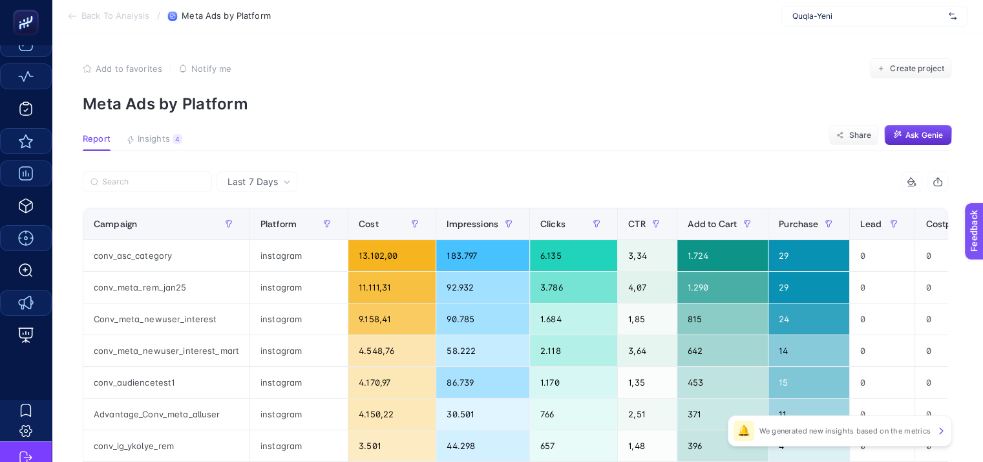
click at [80, 19] on li "Back To Analysis" at bounding box center [108, 16] width 82 height 10
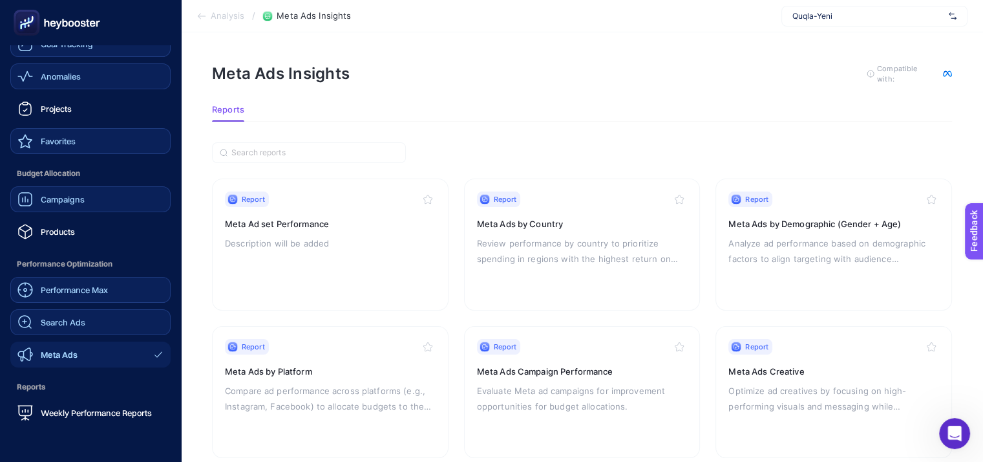
click at [84, 323] on span "Search Ads" at bounding box center [63, 322] width 45 height 10
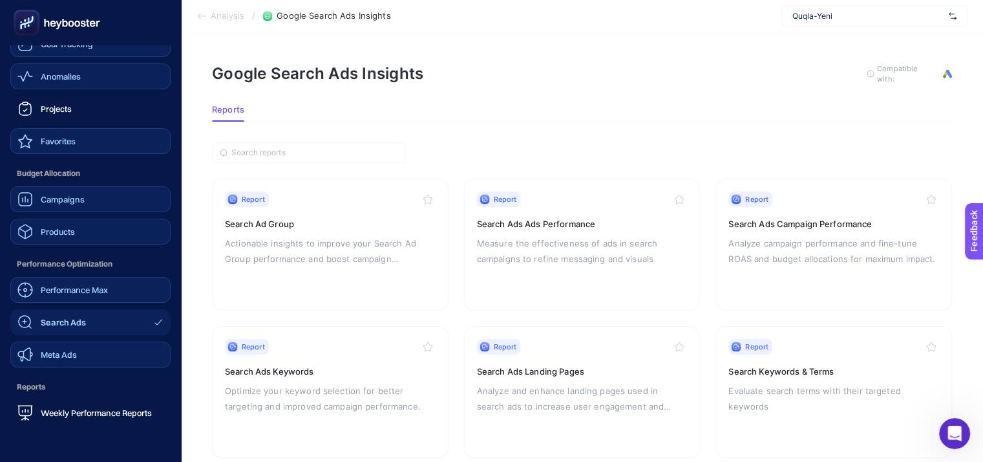
click at [93, 226] on link "Products" at bounding box center [90, 232] width 160 height 26
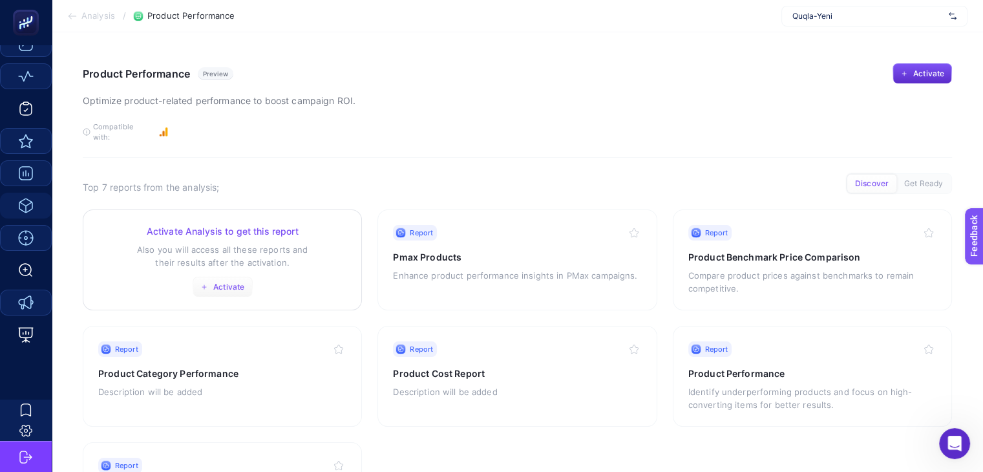
click at [230, 282] on span "Activate" at bounding box center [228, 287] width 31 height 10
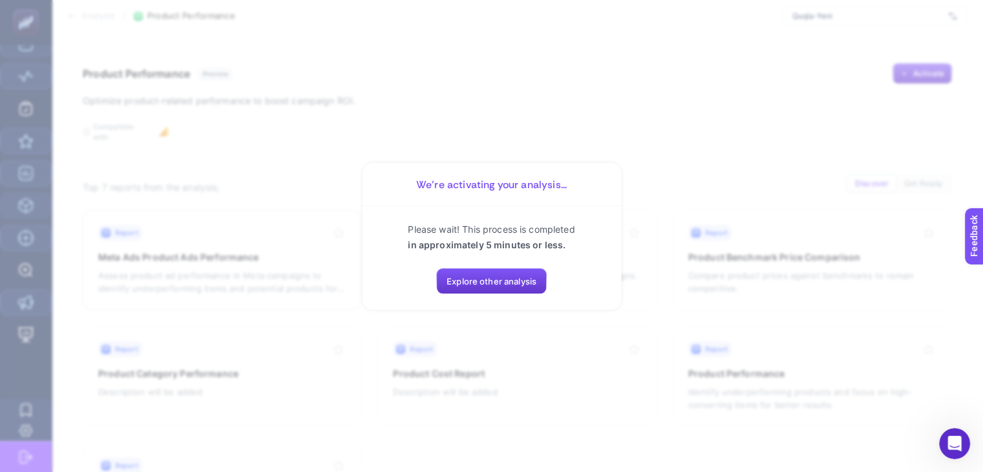
click at [498, 272] on button "Explore other analysis" at bounding box center [491, 281] width 111 height 26
